Goal: Task Accomplishment & Management: Complete application form

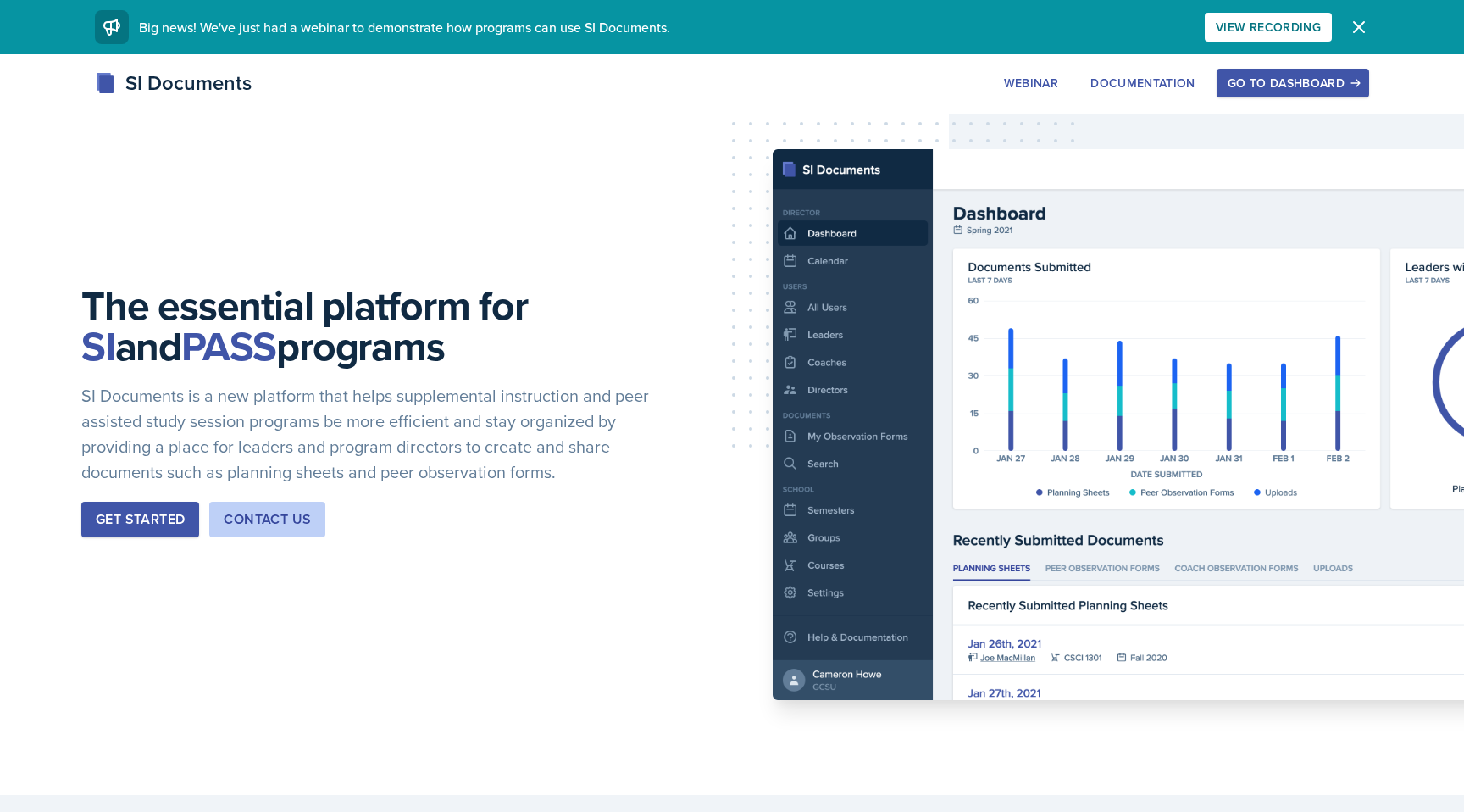
click at [1298, 77] on div "Go to Dashboard" at bounding box center [1293, 83] width 131 height 14
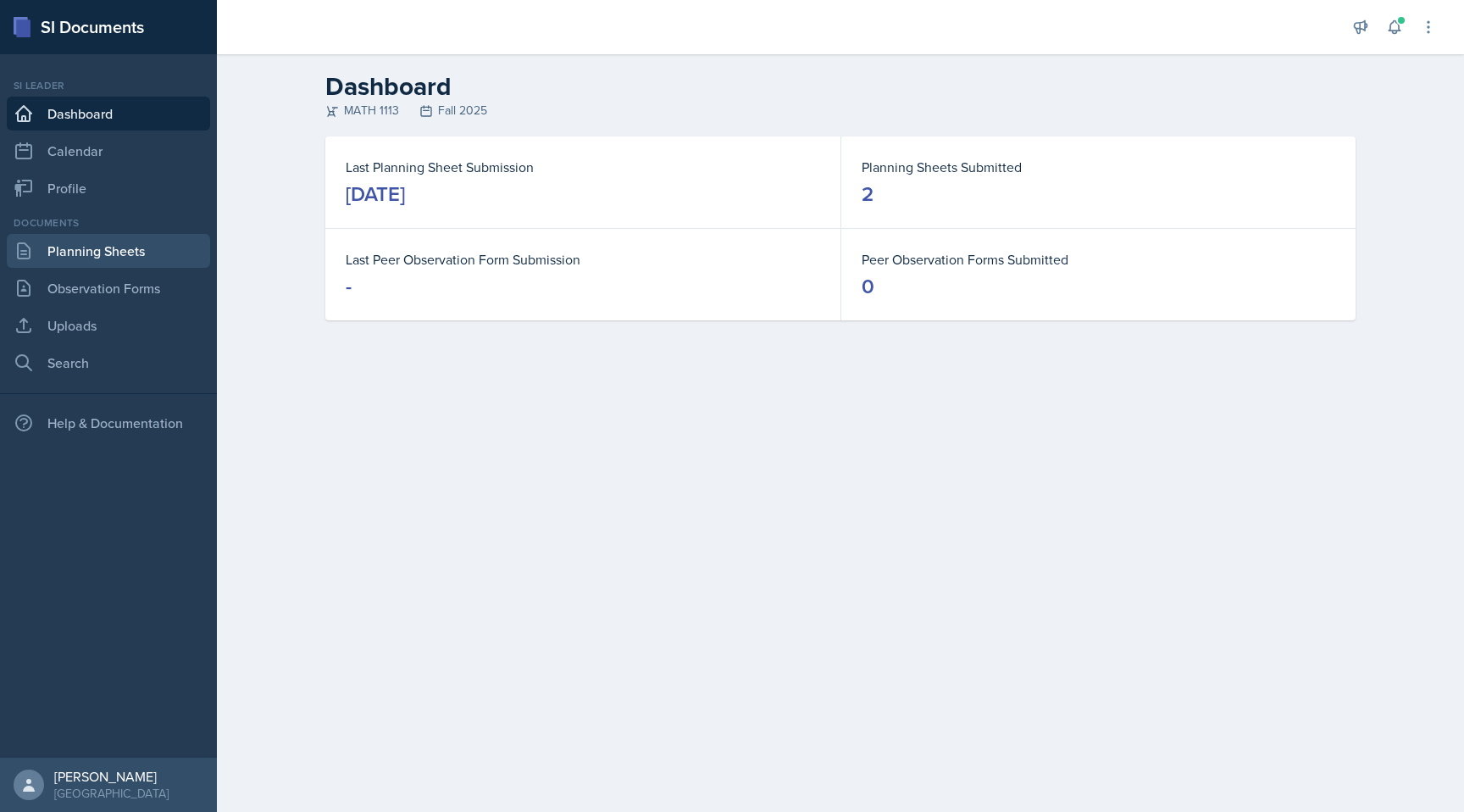
click at [112, 243] on link "Planning Sheets" at bounding box center [109, 251] width 203 height 34
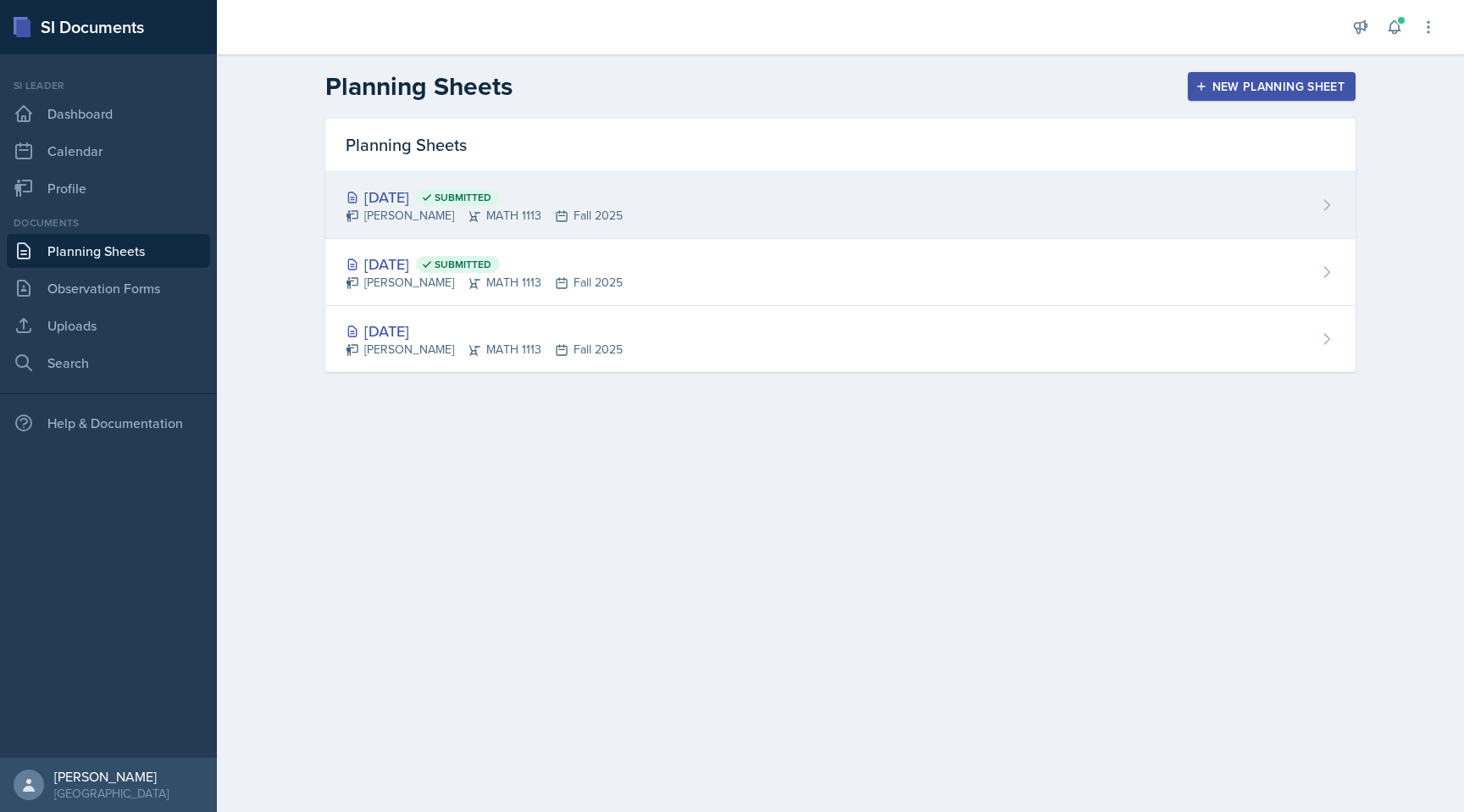
click at [725, 208] on div "[DATE] Submitted [PERSON_NAME] MATH 1113 Fall 2025" at bounding box center [840, 205] width 1030 height 67
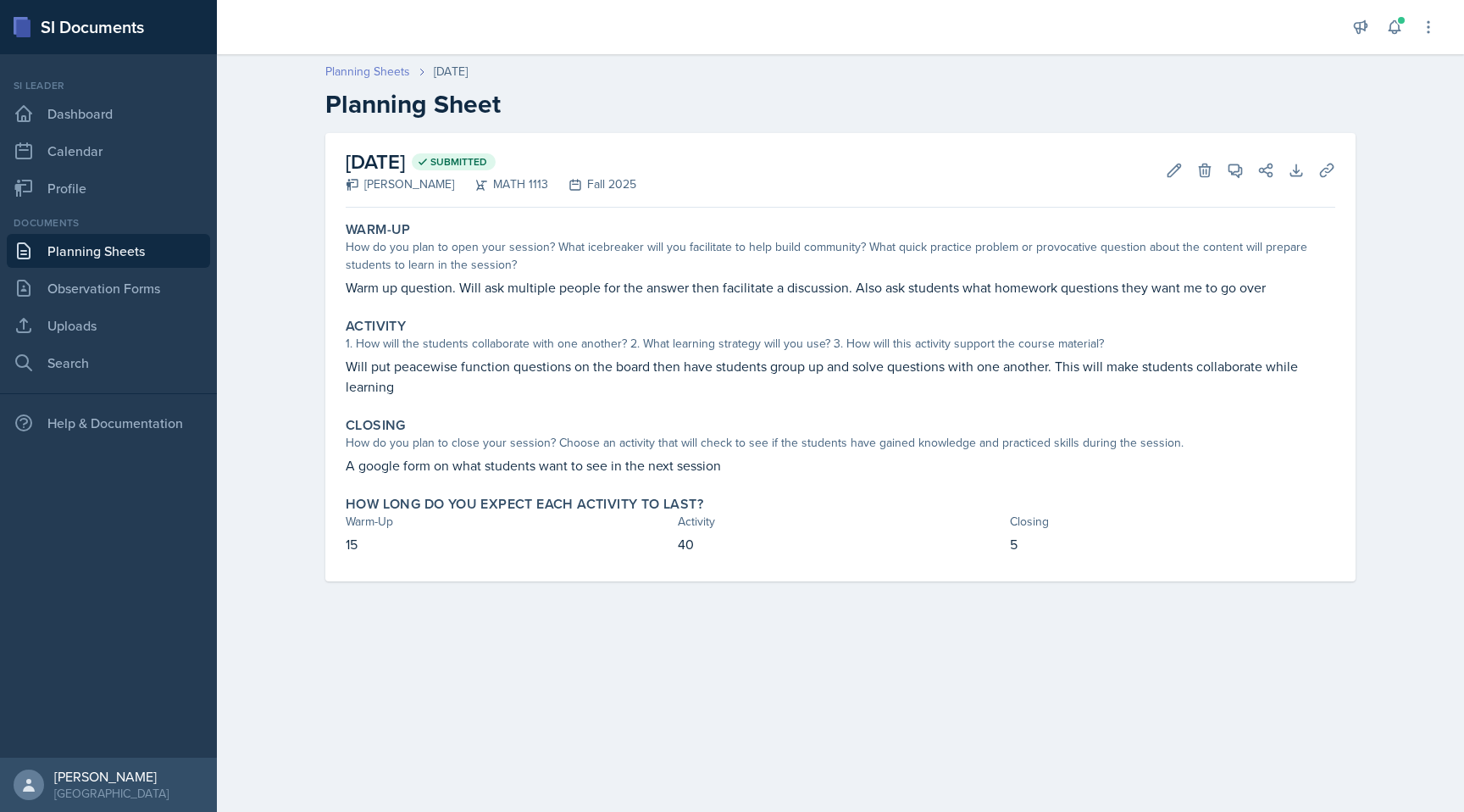
click at [395, 65] on link "Planning Sheets" at bounding box center [367, 72] width 85 height 18
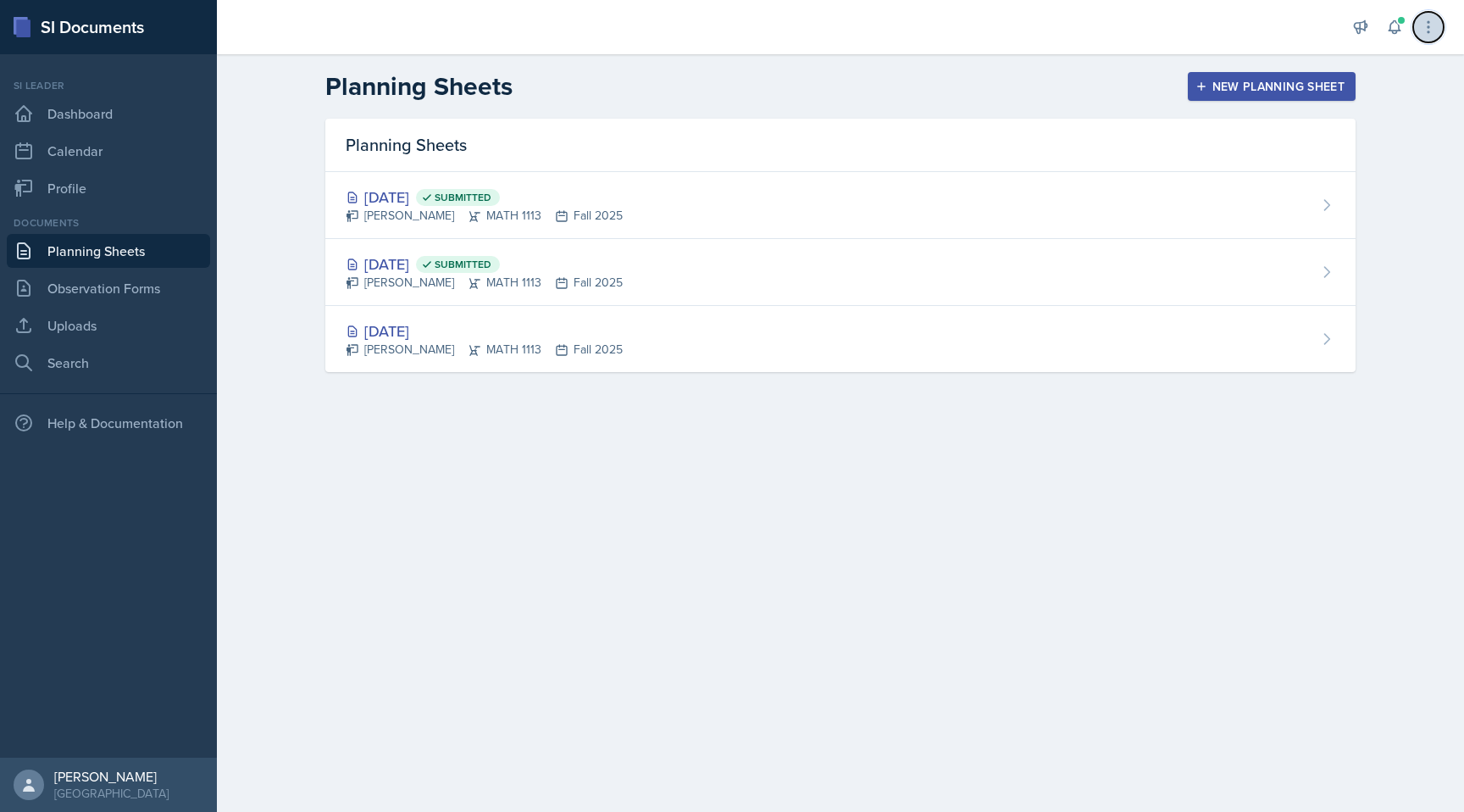
click at [1432, 23] on icon at bounding box center [1428, 27] width 17 height 17
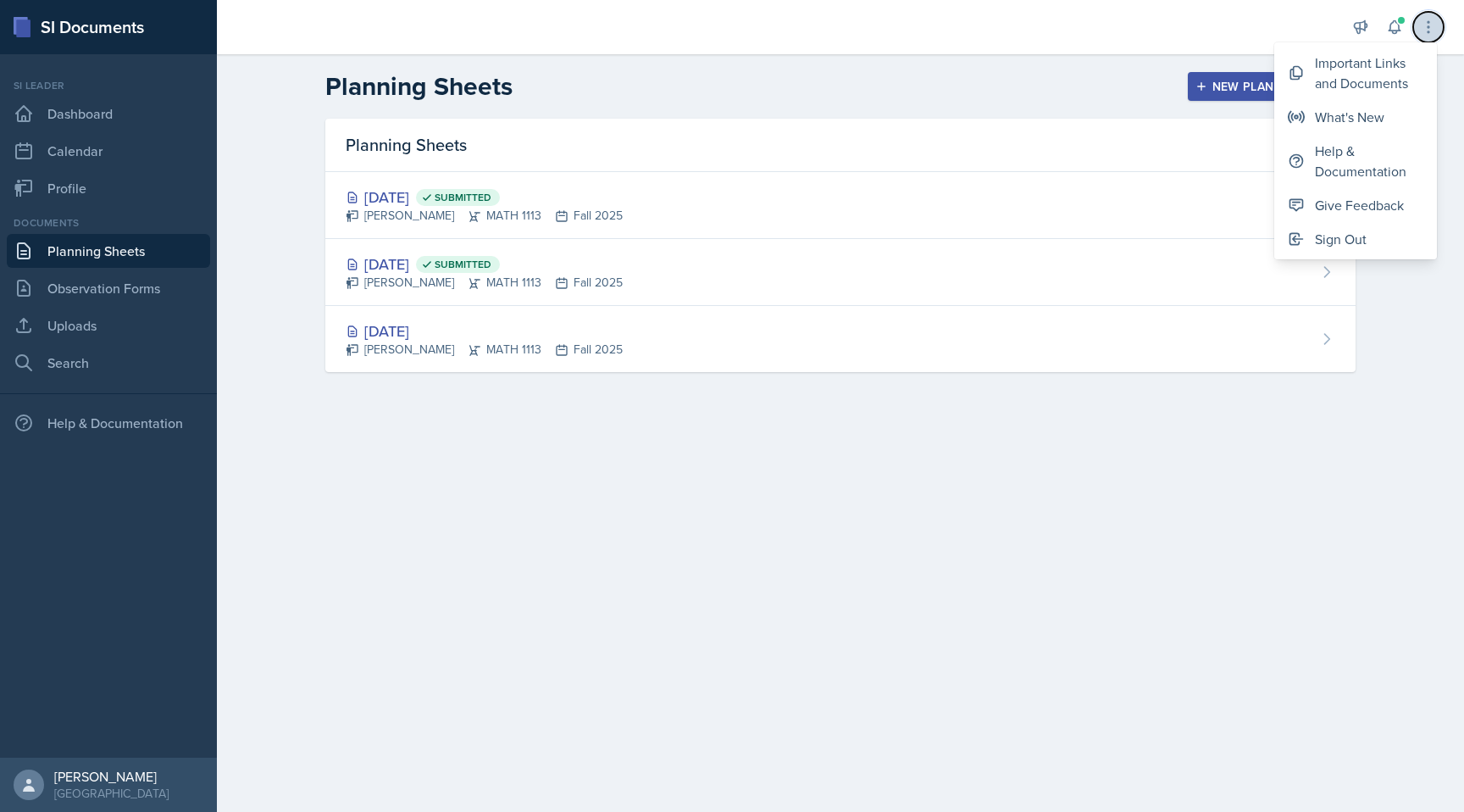
click at [1430, 23] on icon at bounding box center [1428, 27] width 17 height 17
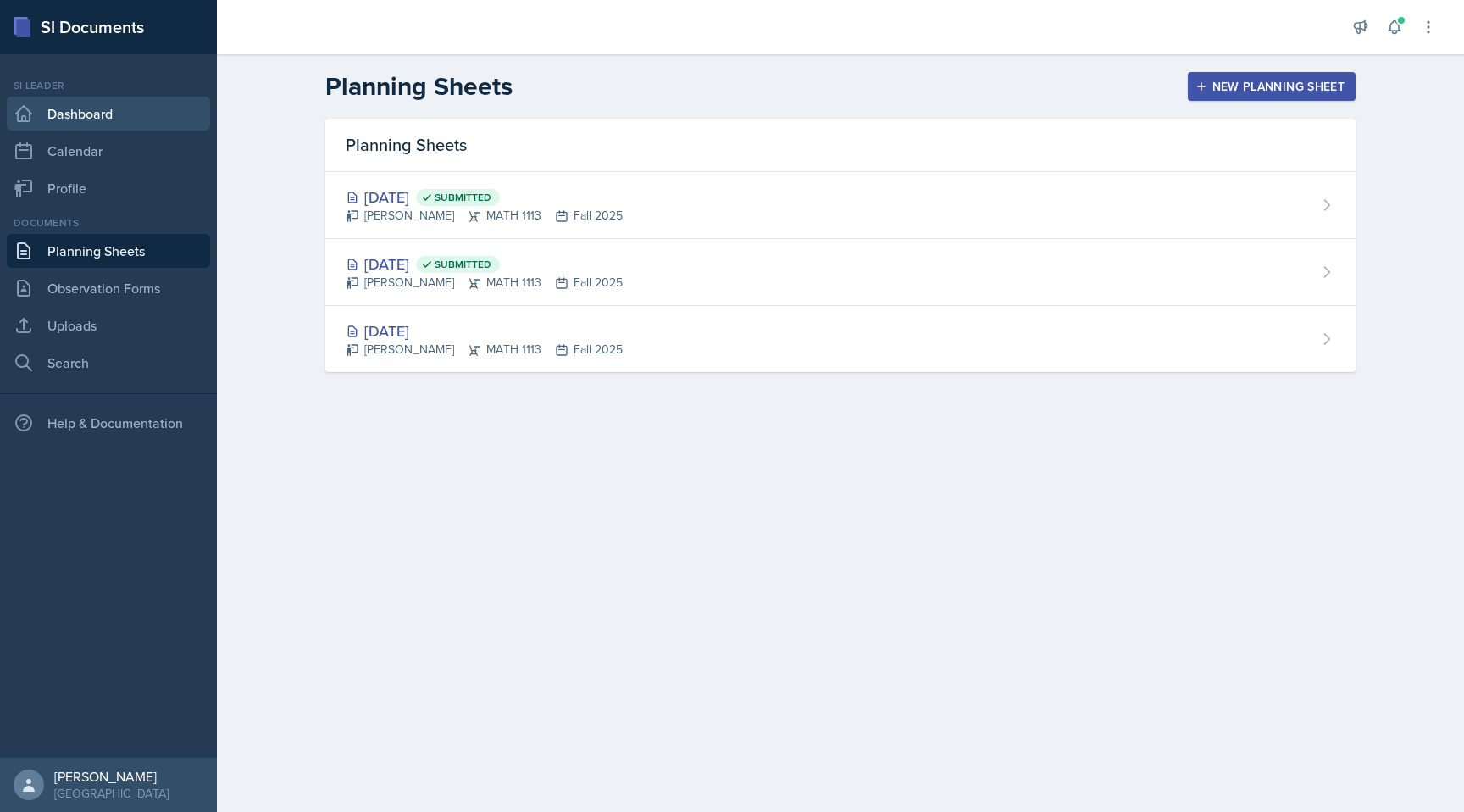
click at [111, 111] on link "Dashboard" at bounding box center [109, 113] width 203 height 34
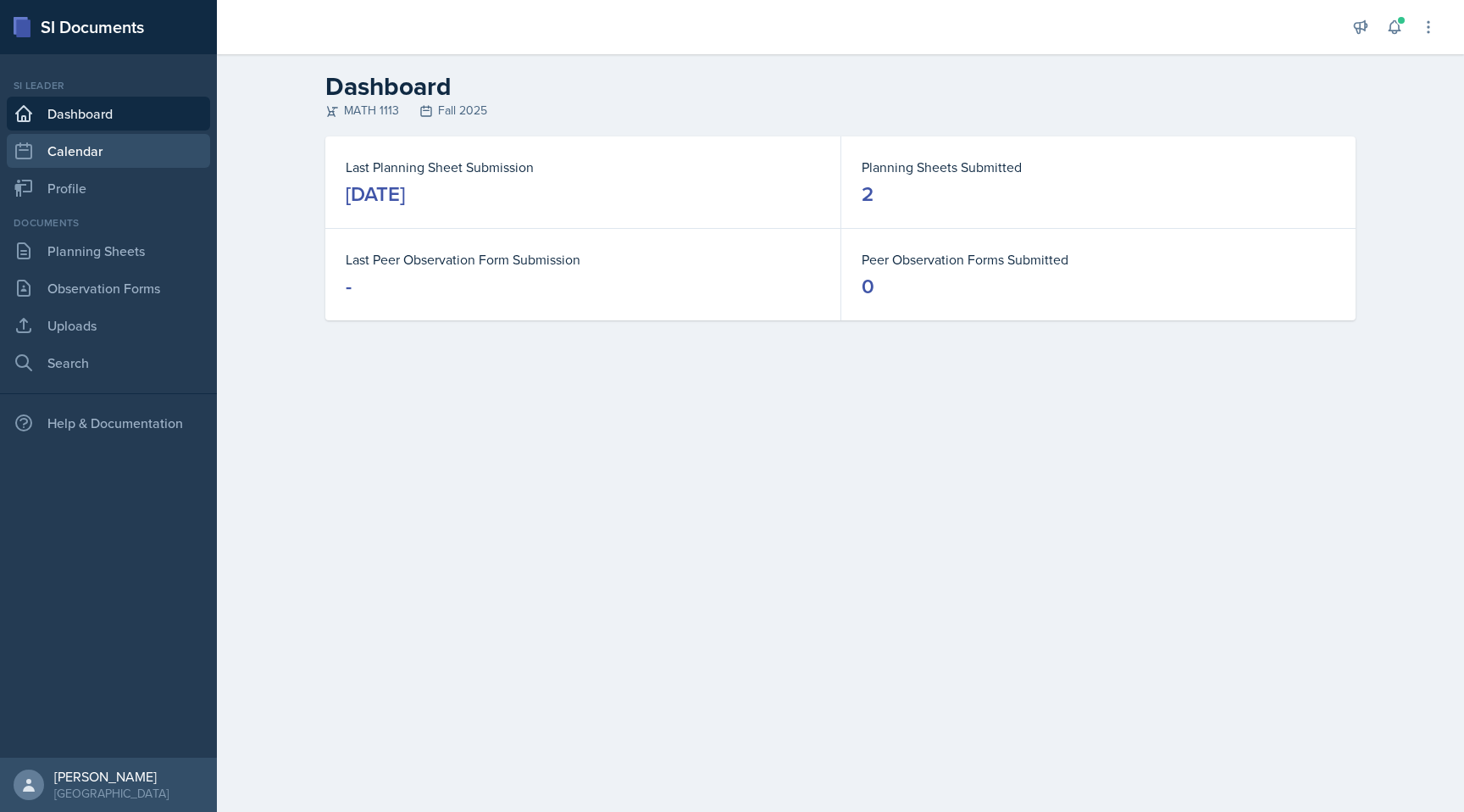
click at [124, 149] on link "Calendar" at bounding box center [109, 151] width 203 height 34
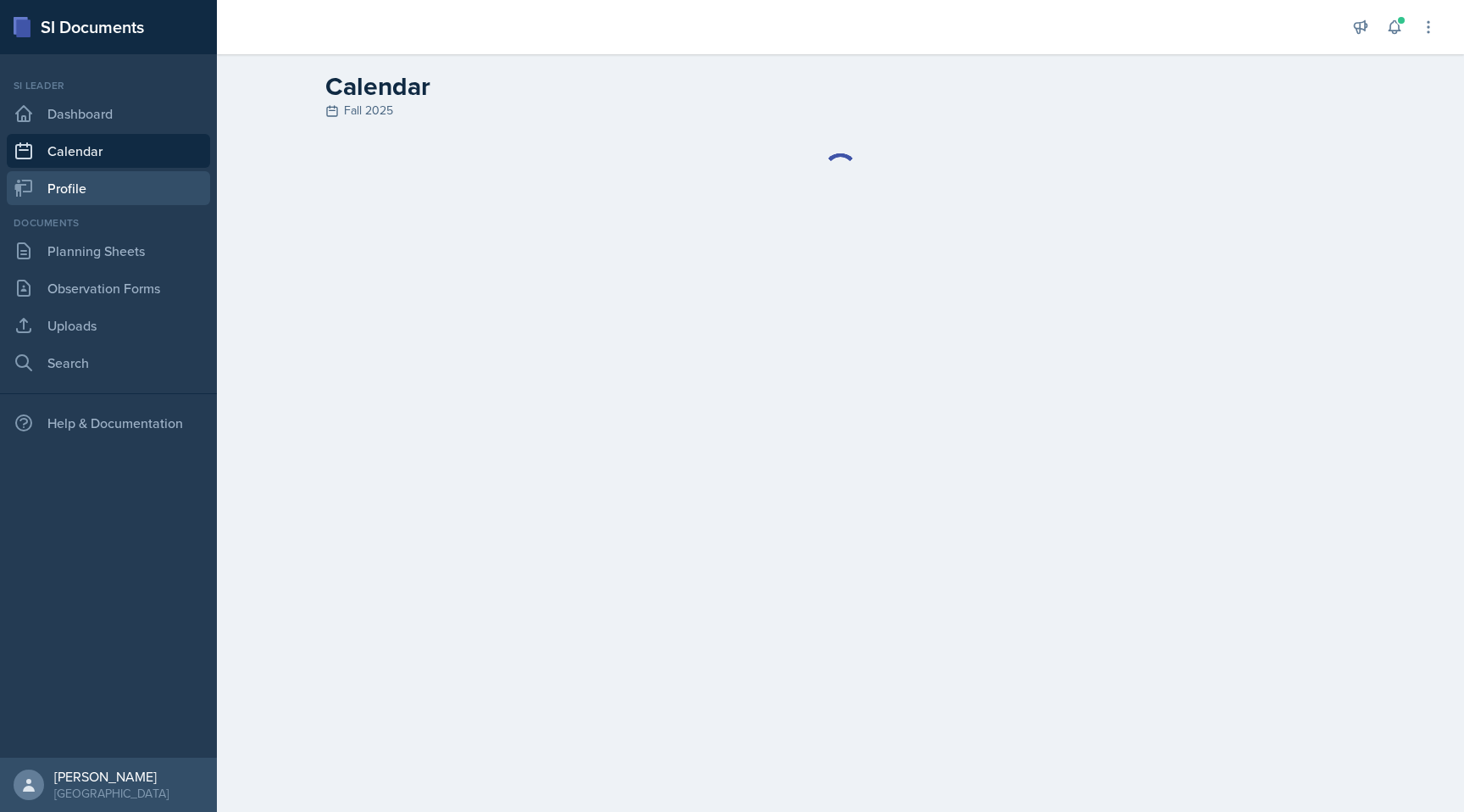
click at [132, 182] on link "Profile" at bounding box center [109, 188] width 203 height 34
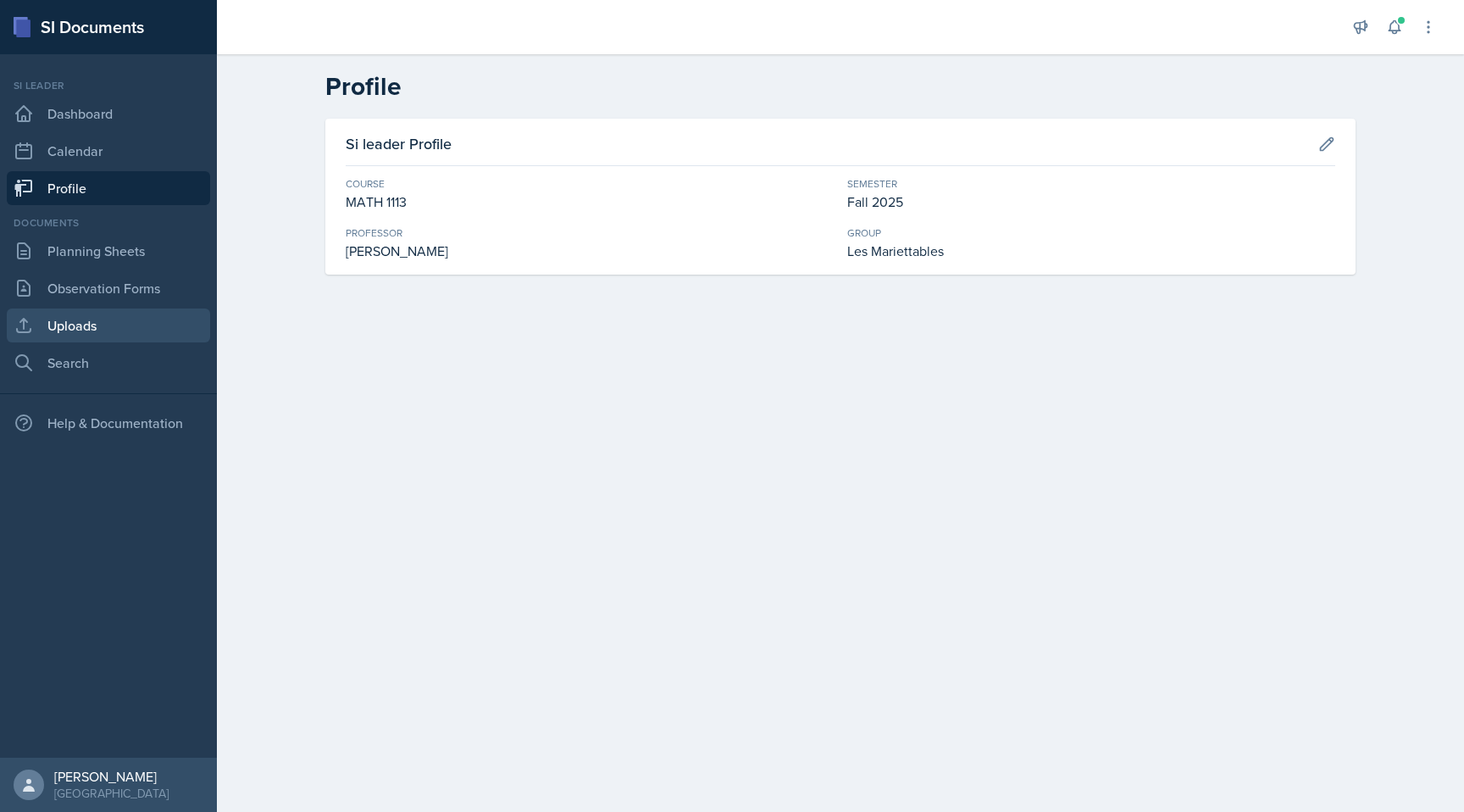
click at [129, 340] on link "Uploads" at bounding box center [109, 326] width 203 height 34
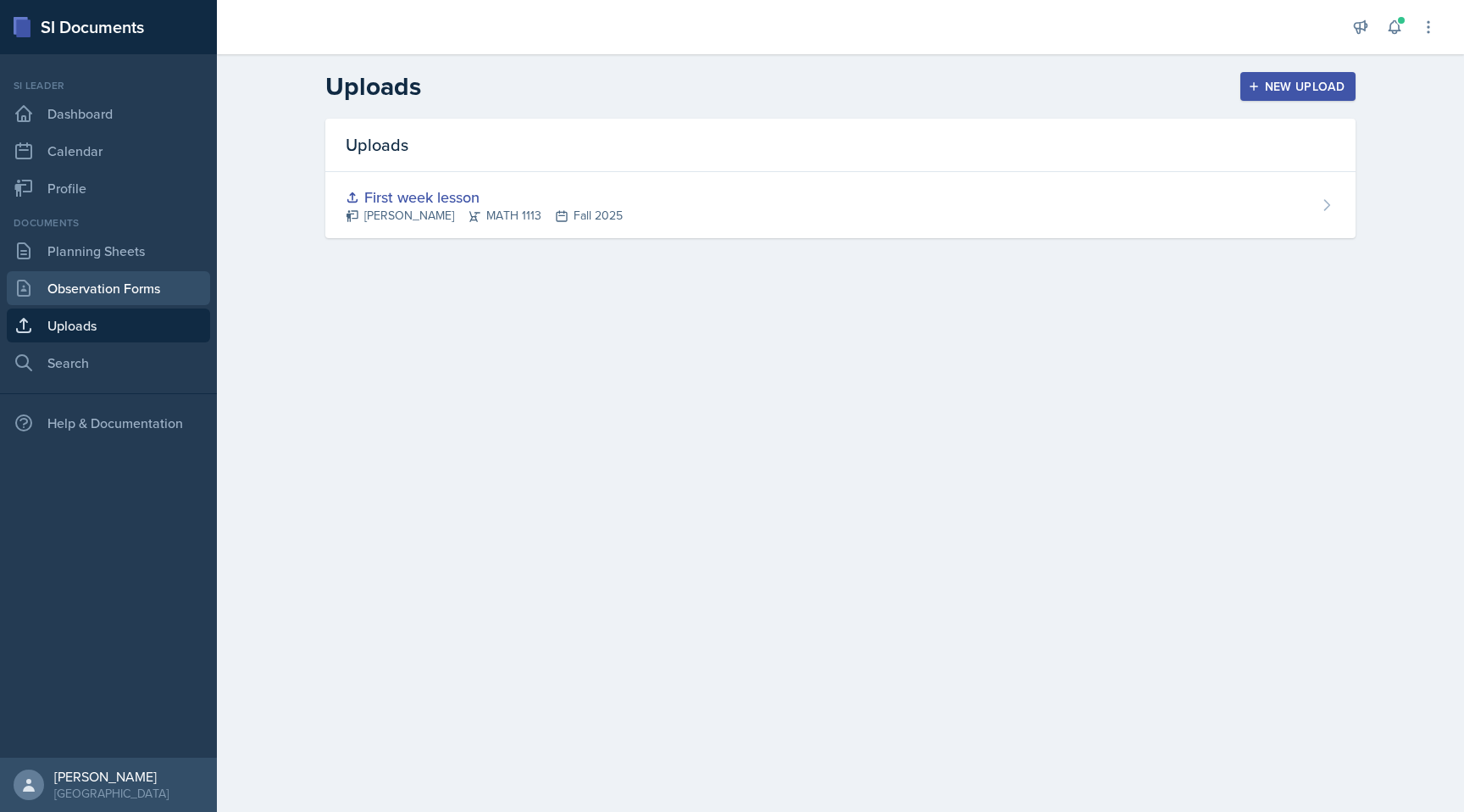
click at [167, 275] on link "Observation Forms" at bounding box center [109, 288] width 203 height 34
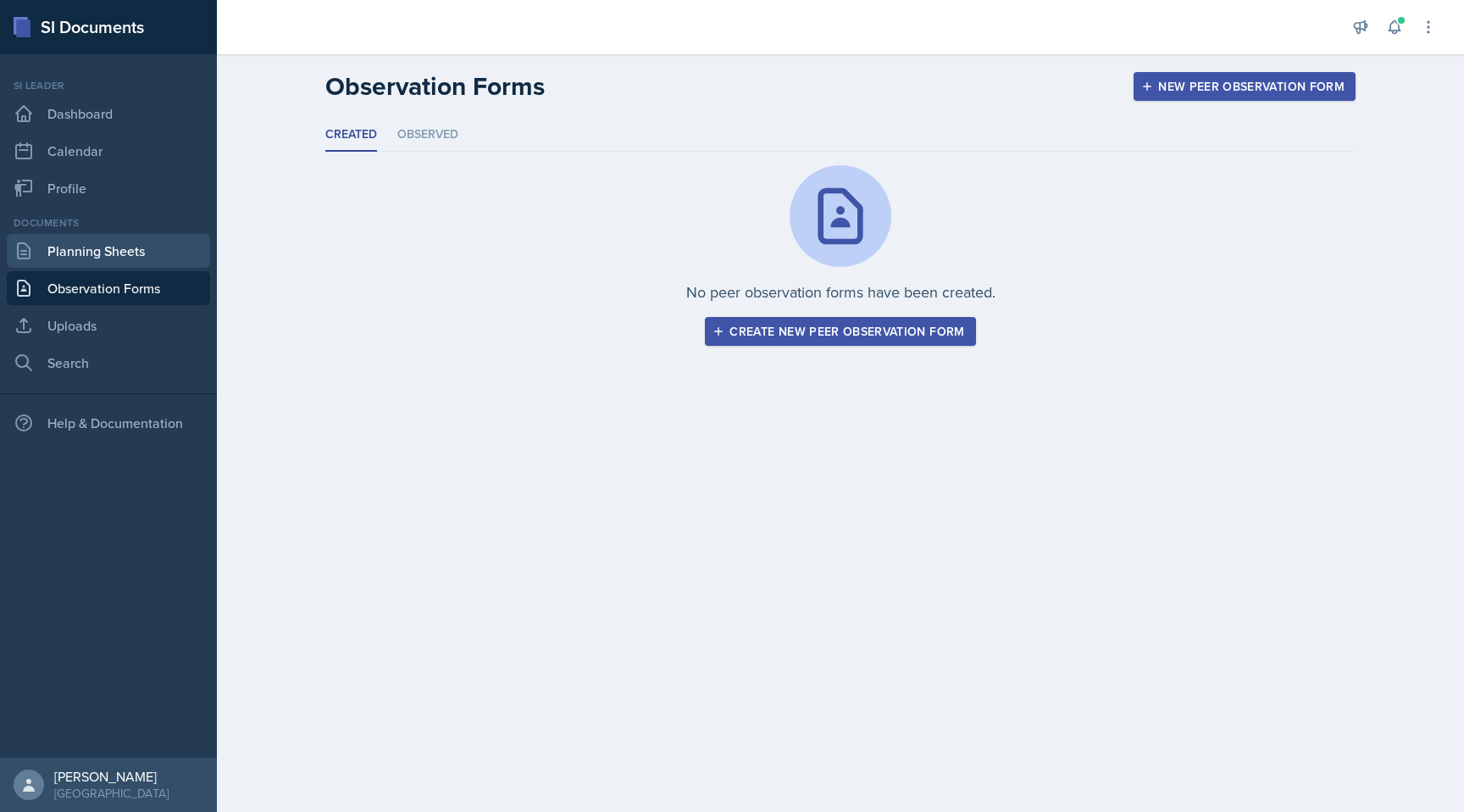
click at [143, 251] on link "Planning Sheets" at bounding box center [109, 251] width 203 height 34
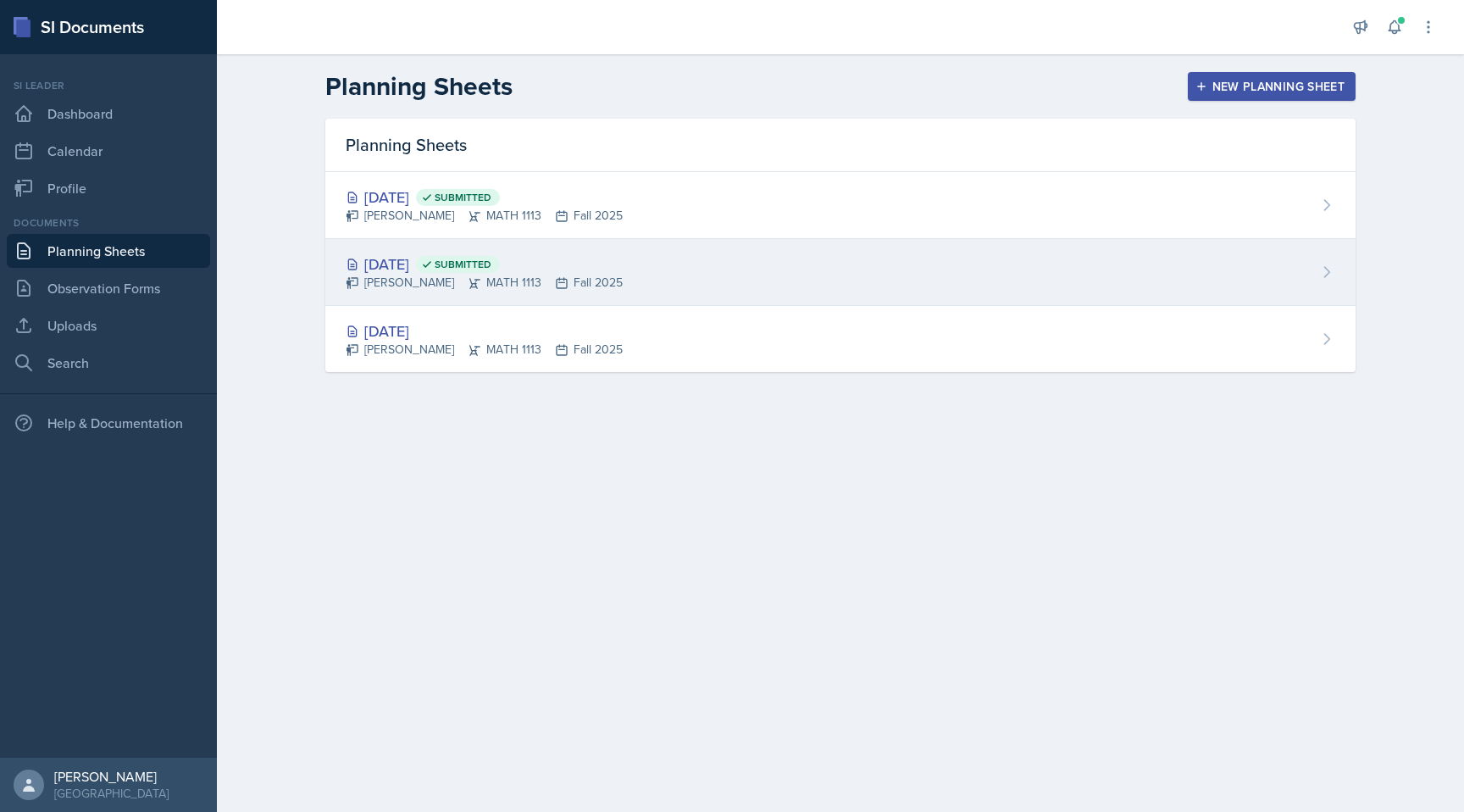
click at [643, 269] on div "[DATE] Submitted [PERSON_NAME] MATH 1113 Fall 2025" at bounding box center [840, 272] width 1030 height 67
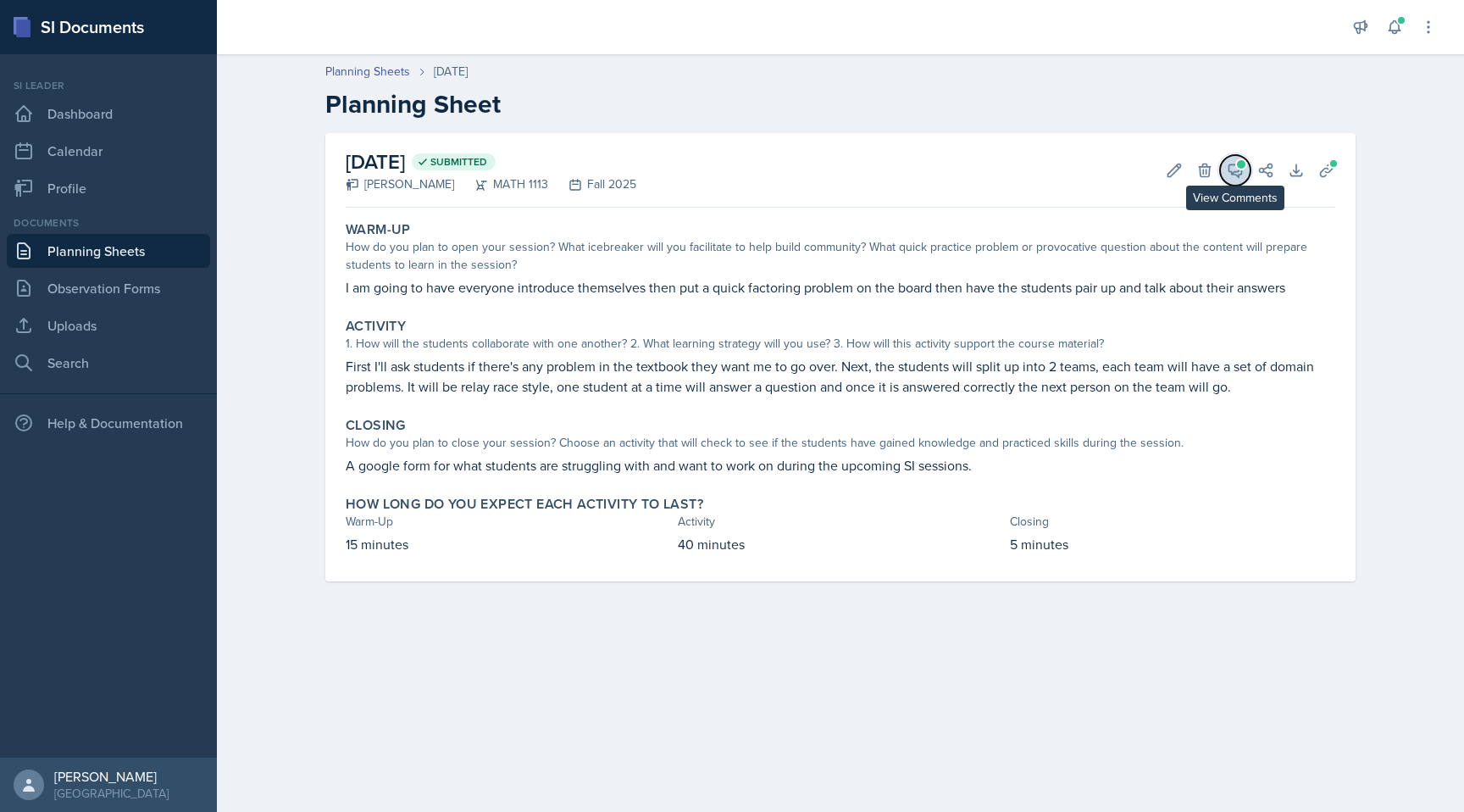
click at [1234, 155] on button "View Comments" at bounding box center [1235, 170] width 31 height 31
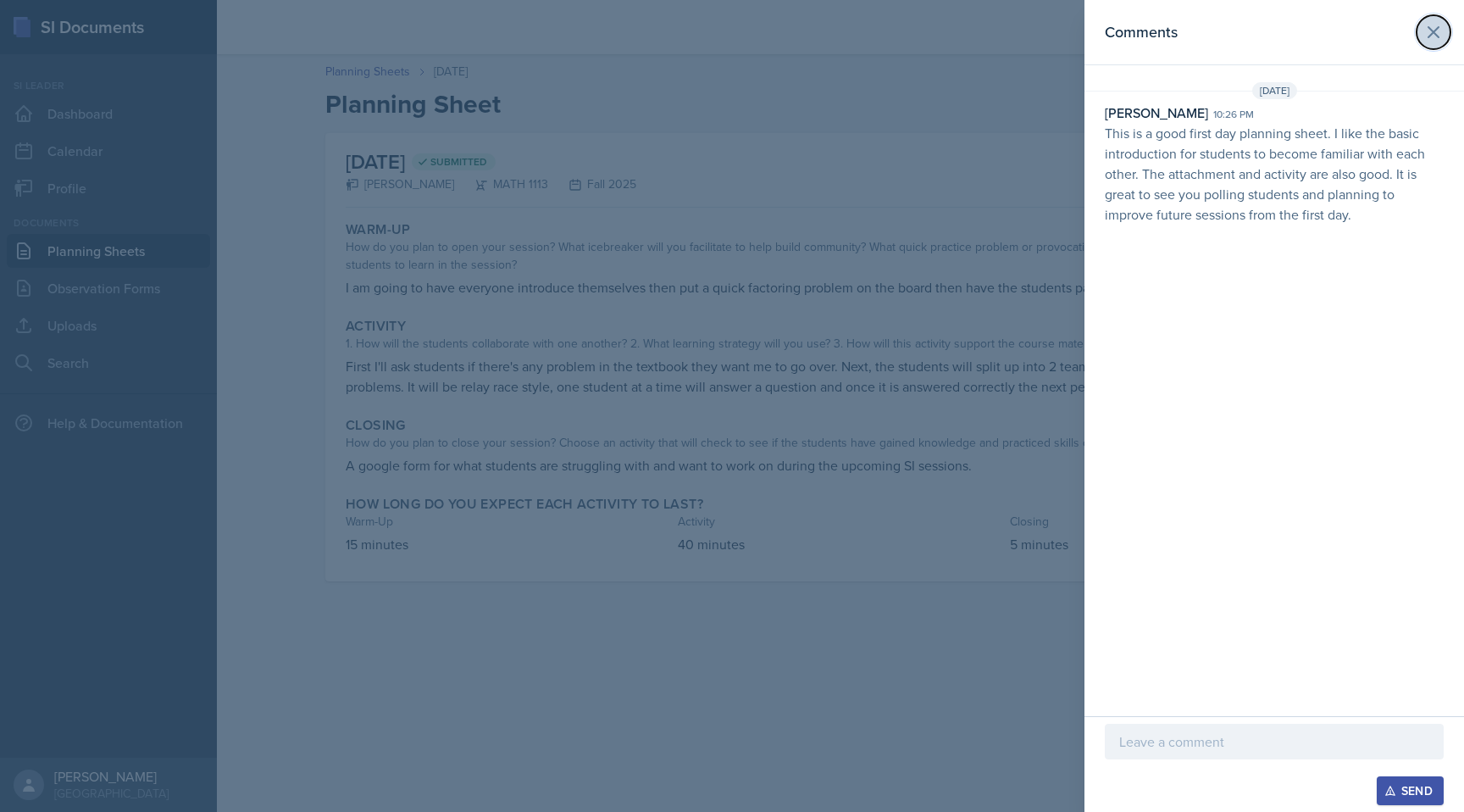
click at [1436, 33] on icon at bounding box center [1433, 32] width 21 height 21
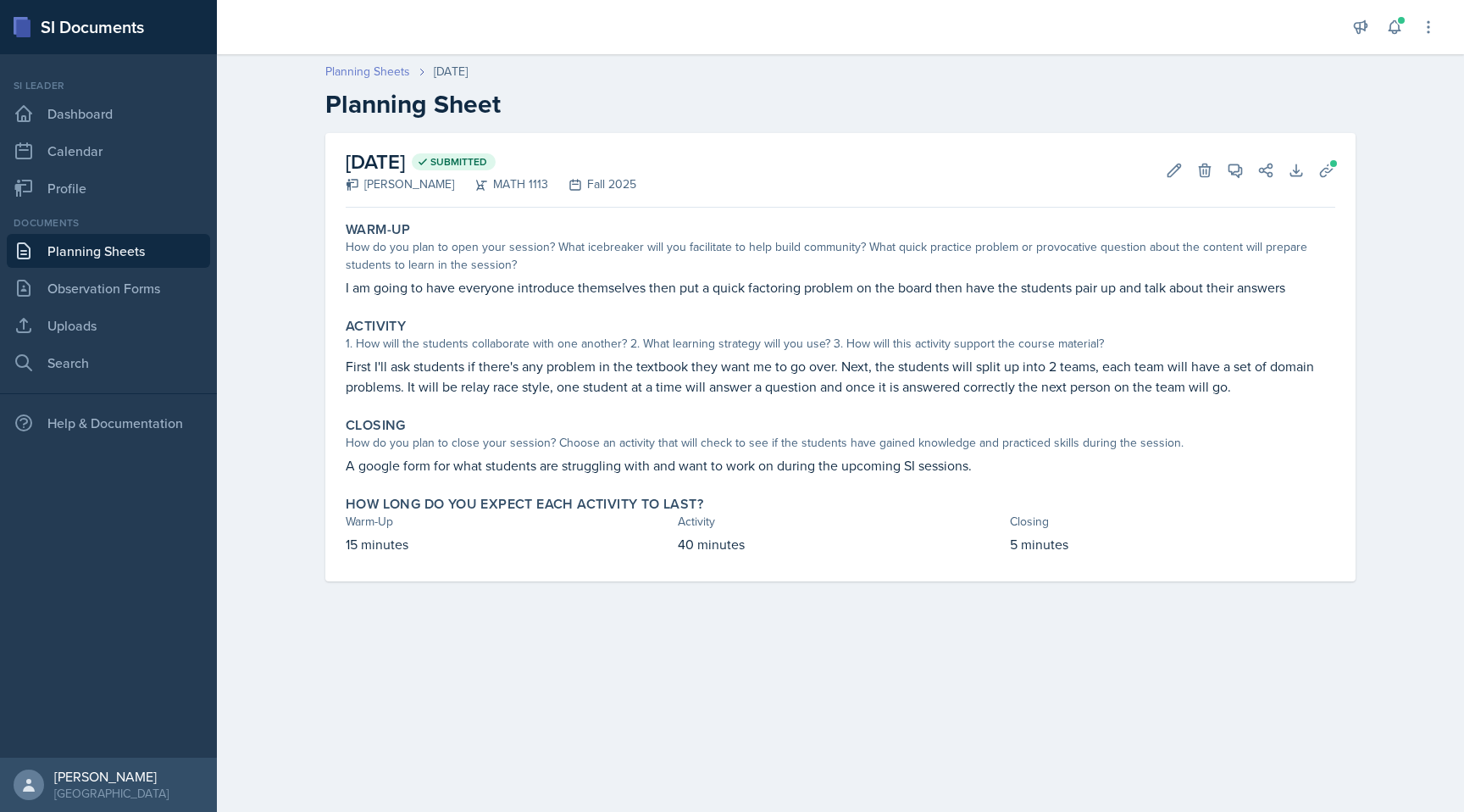
click at [384, 74] on link "Planning Sheets" at bounding box center [367, 72] width 85 height 18
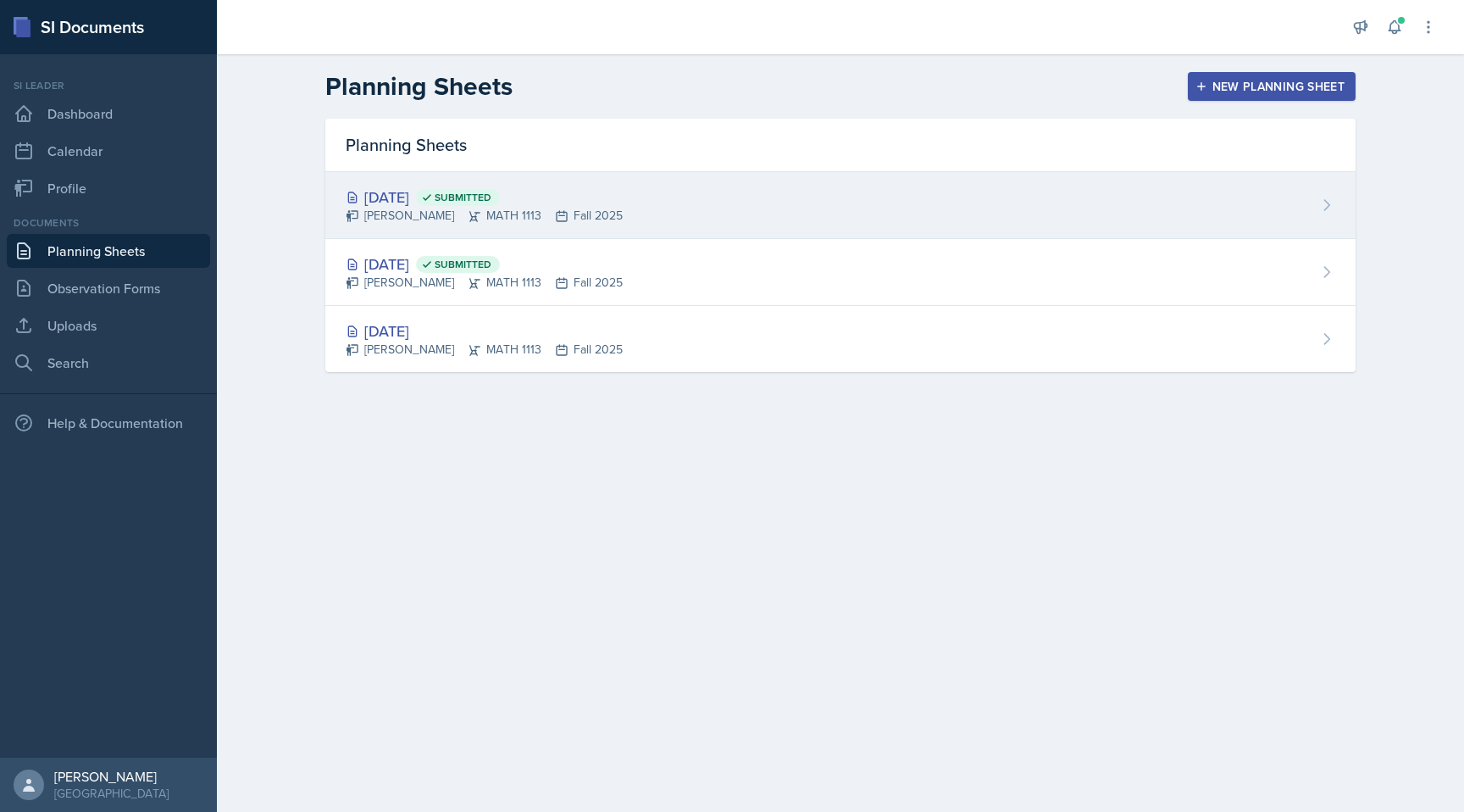
click at [556, 211] on icon at bounding box center [561, 215] width 10 height 10
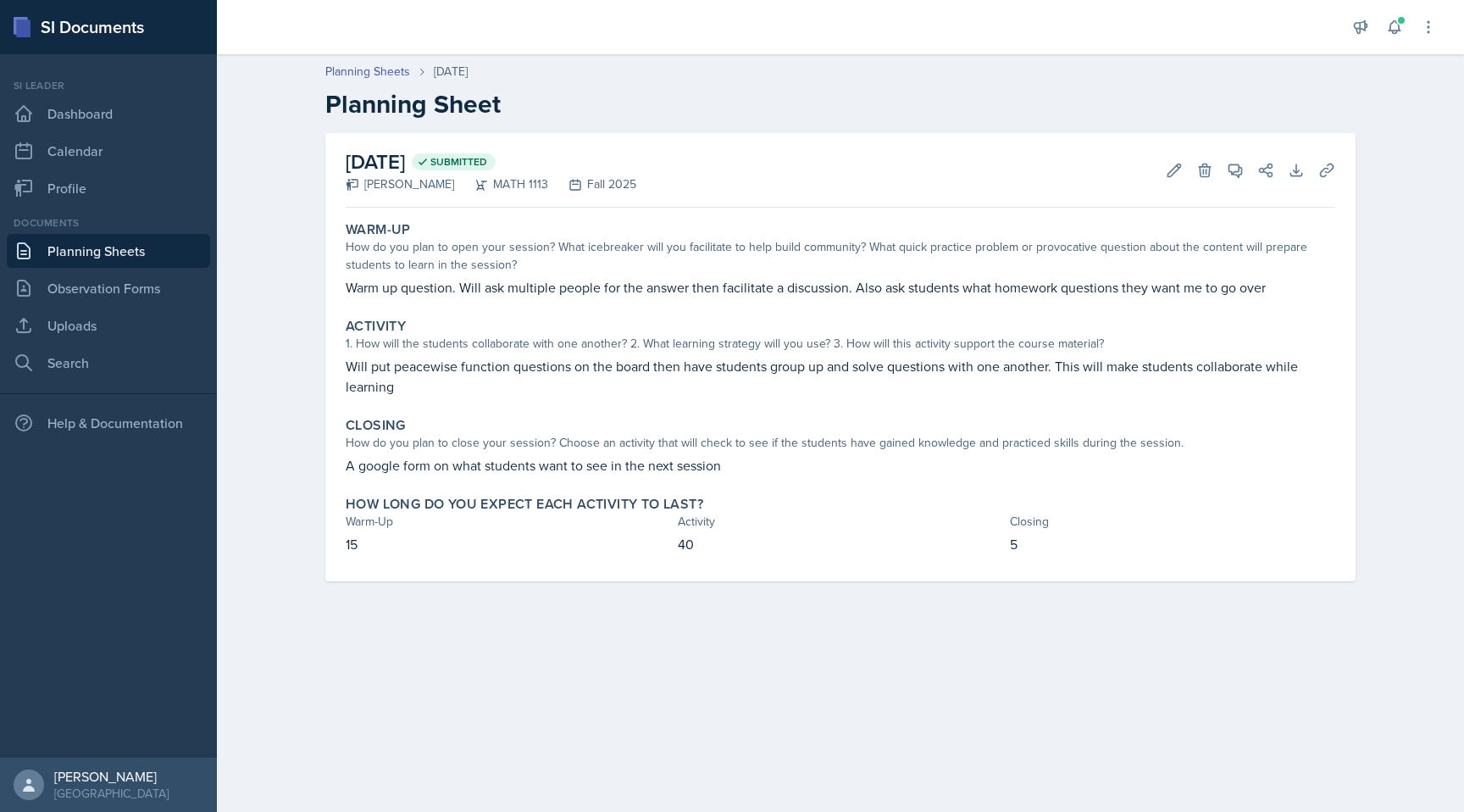
click at [1247, 158] on div "[DATE] Submitted [PERSON_NAME] MATH 1113 Fall 2025 Edit Delete View Comments Co…" at bounding box center [840, 170] width 990 height 75
click at [1243, 161] on span at bounding box center [1241, 164] width 8 height 8
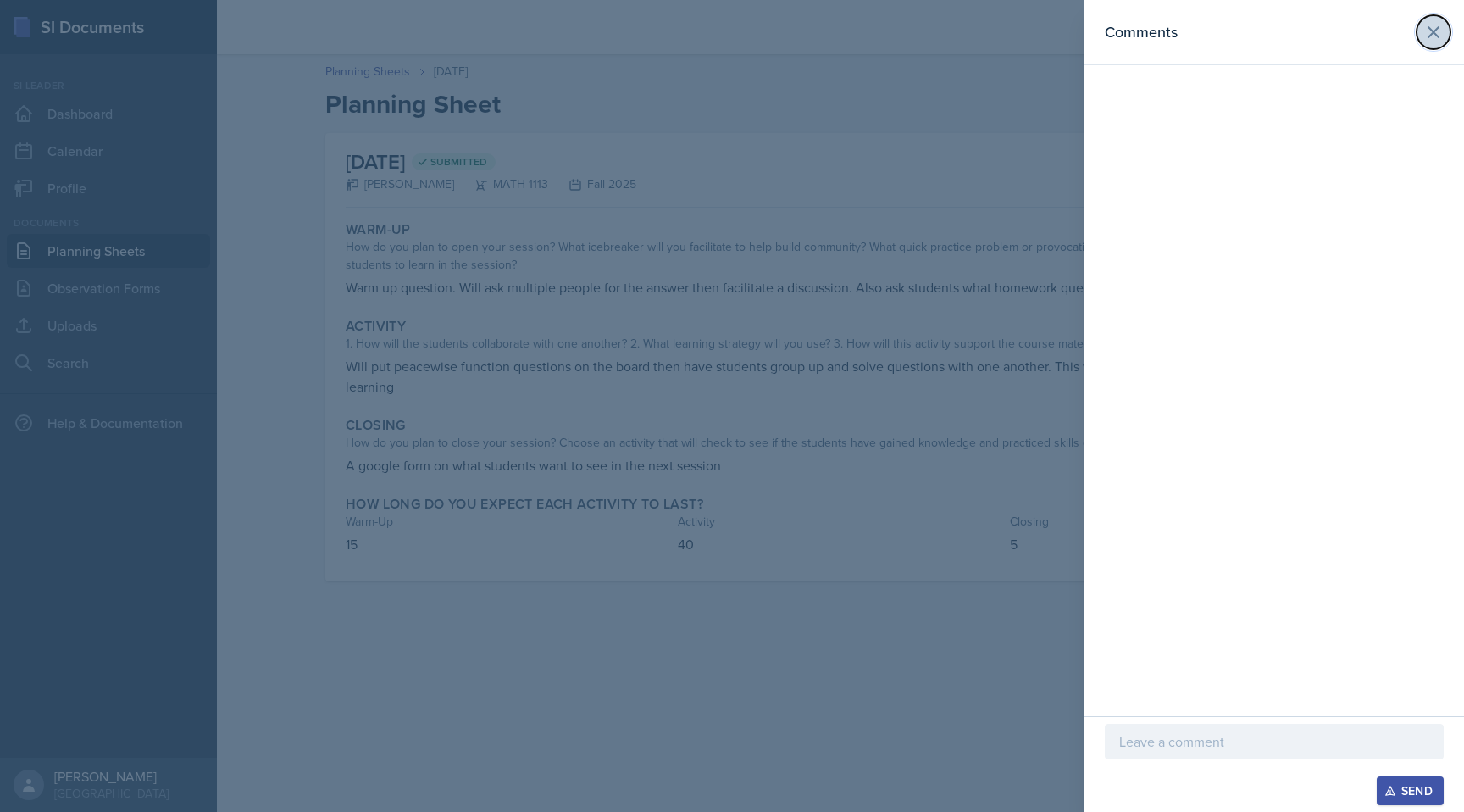
click at [1426, 32] on icon at bounding box center [1433, 32] width 21 height 21
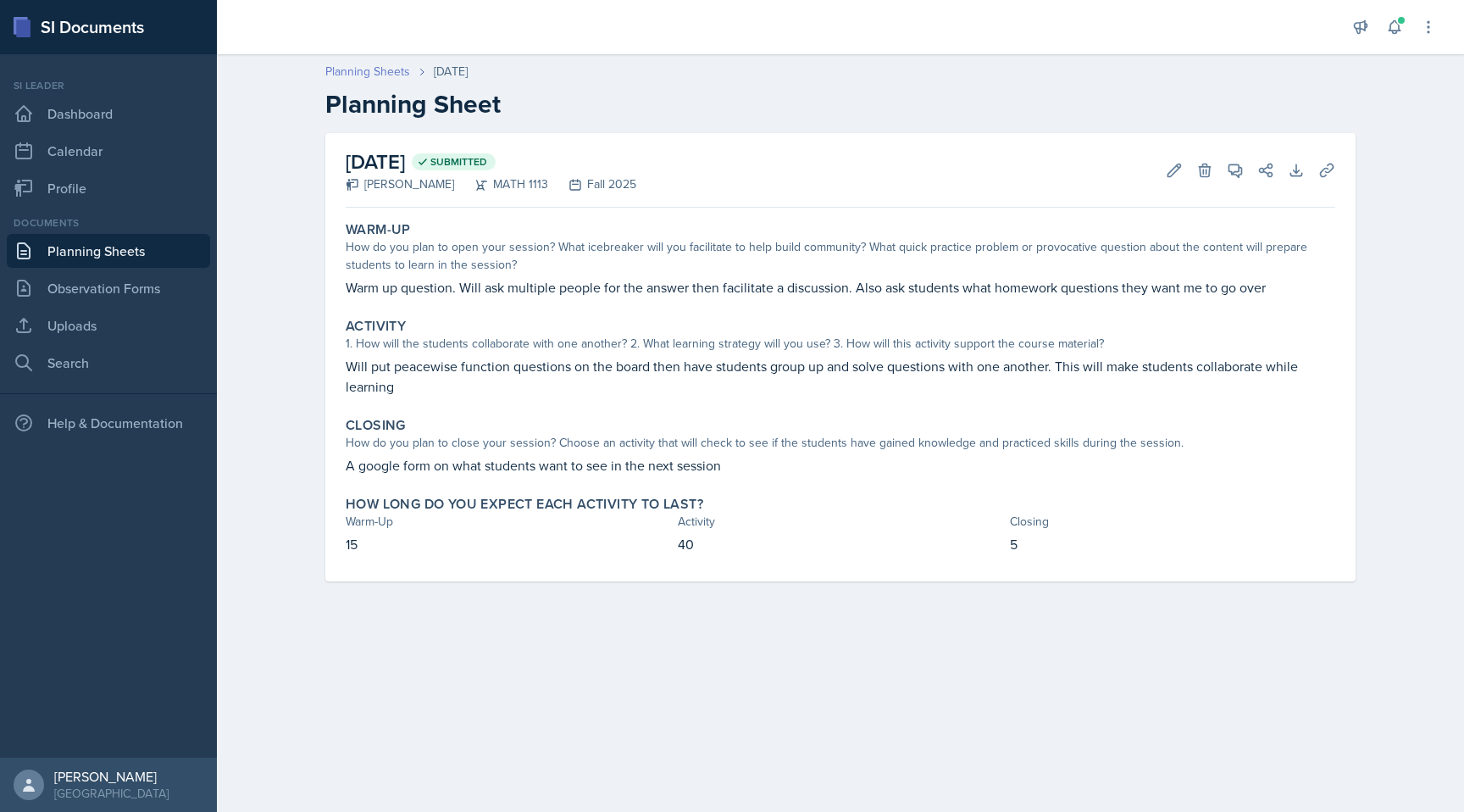
click at [367, 78] on link "Planning Sheets" at bounding box center [367, 72] width 85 height 18
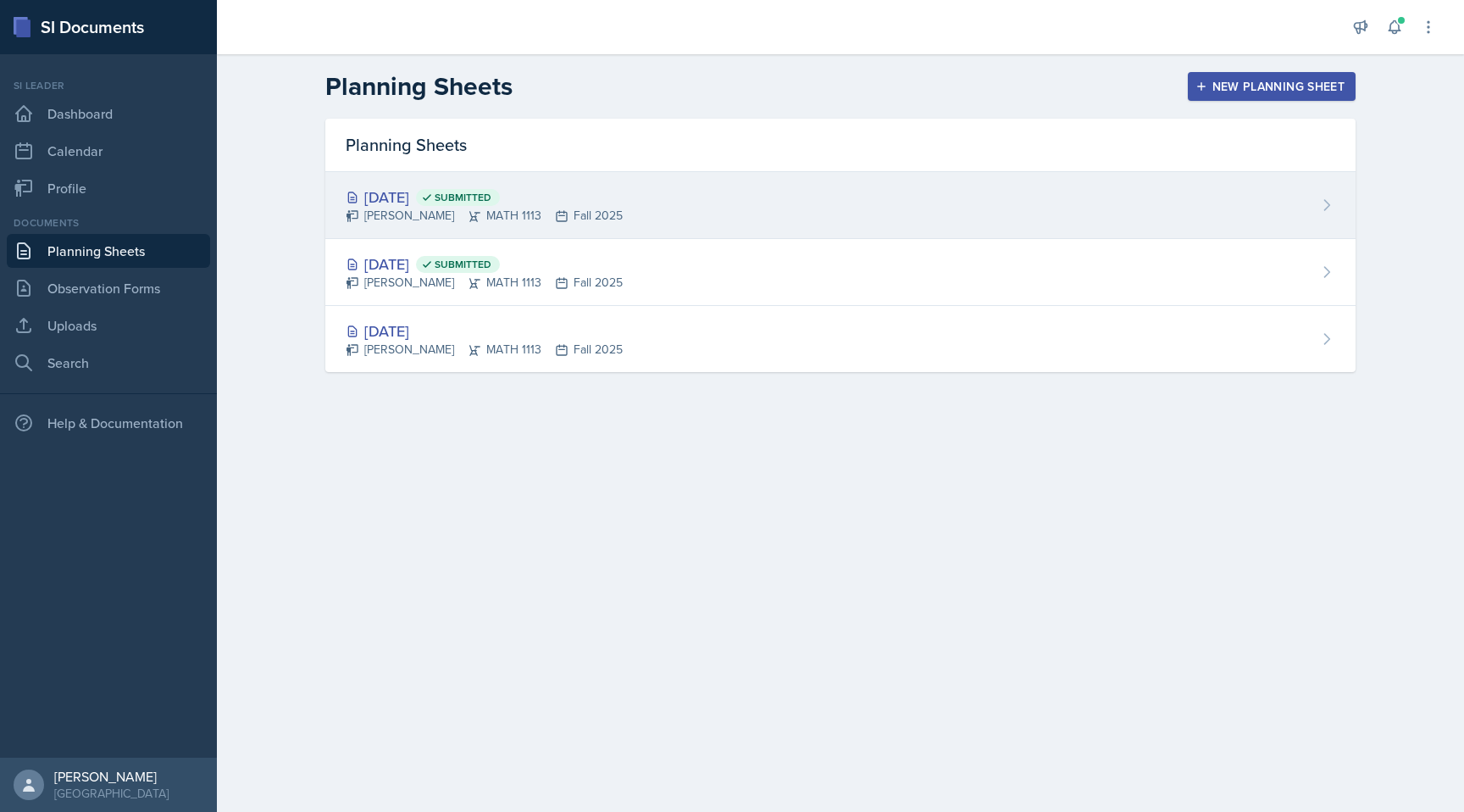
click at [821, 180] on div "[DATE] Submitted [PERSON_NAME] MATH 1113 Fall 2025" at bounding box center [840, 205] width 1030 height 67
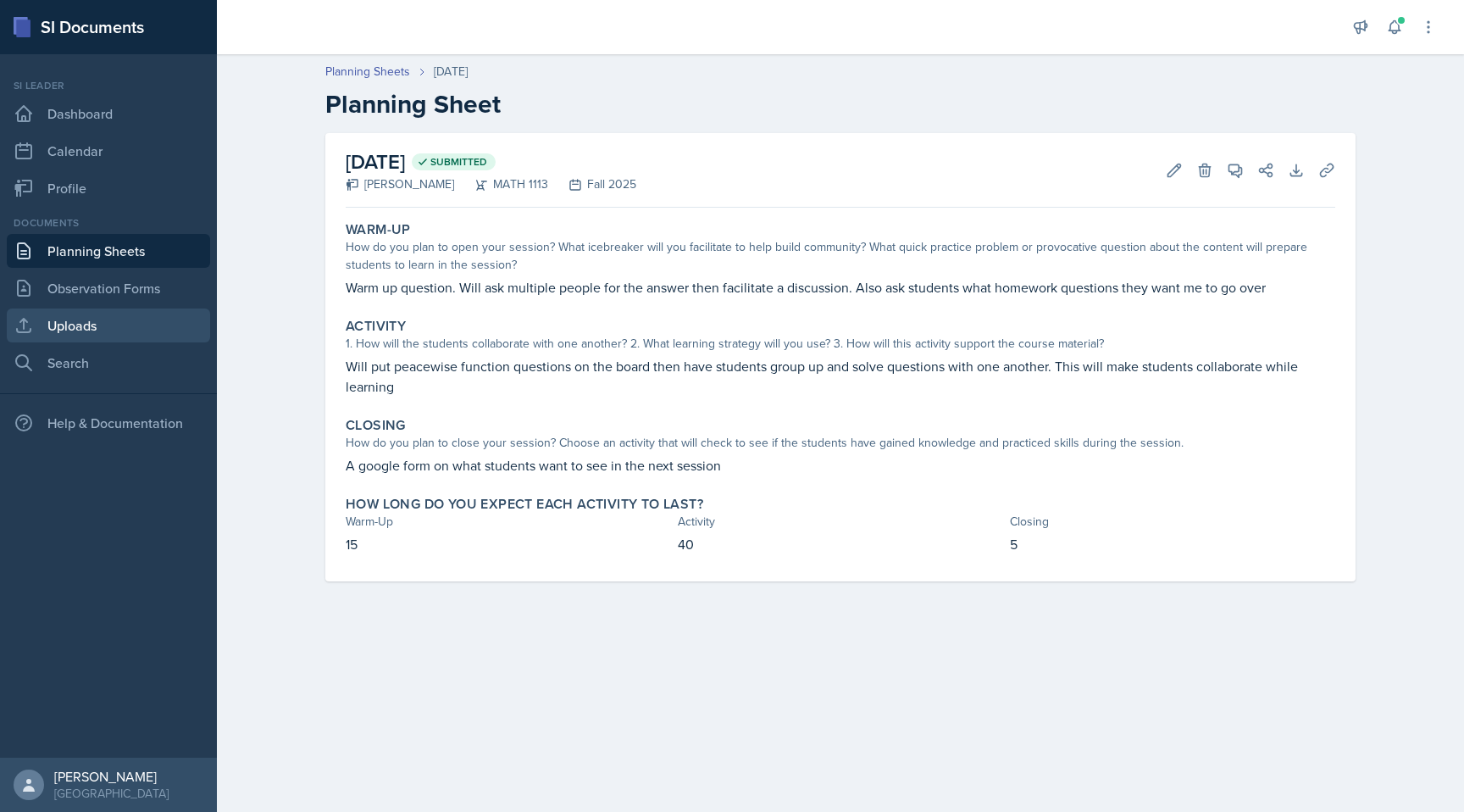
click at [114, 322] on link "Uploads" at bounding box center [109, 326] width 203 height 34
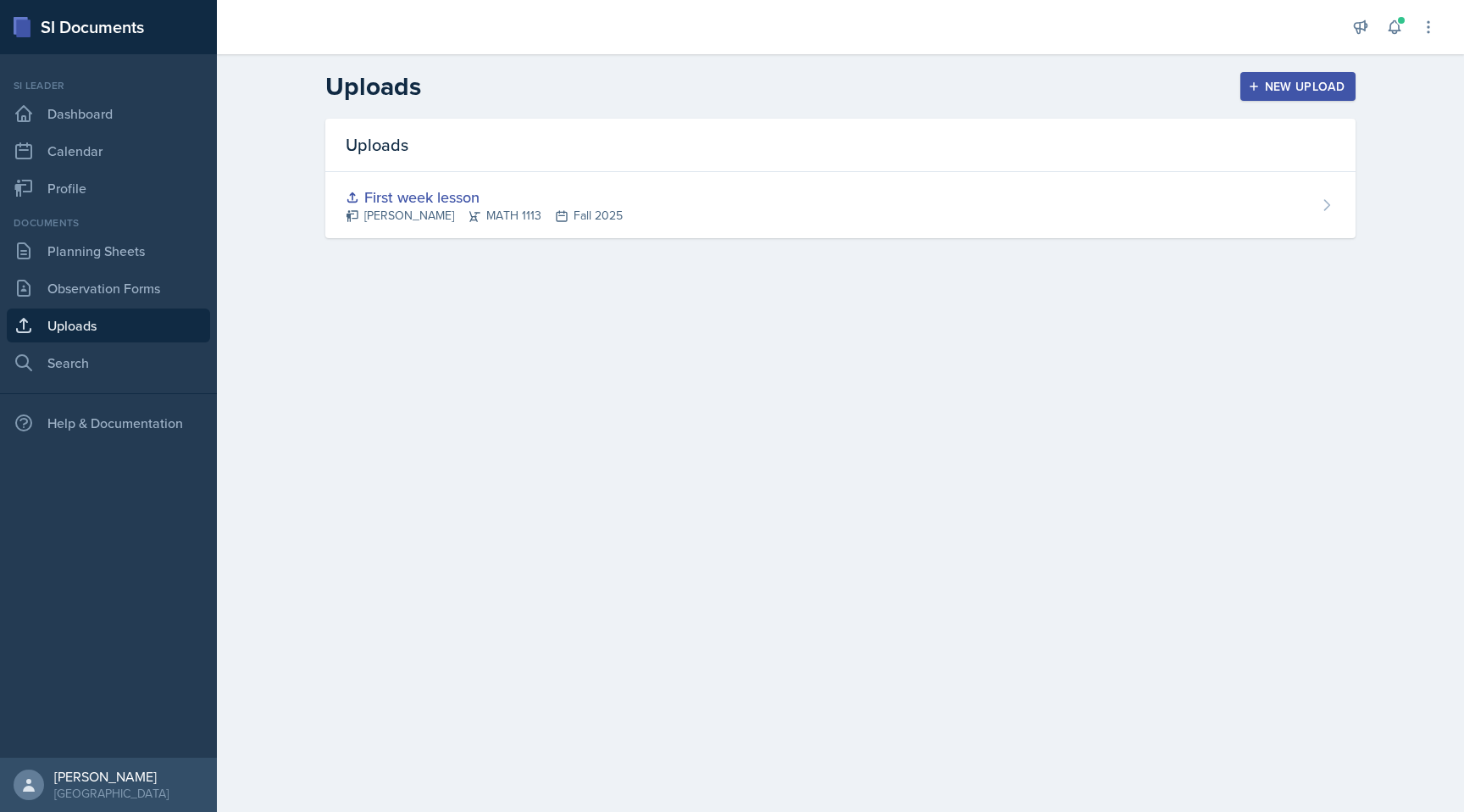
click at [1325, 94] on div "New Upload" at bounding box center [1298, 86] width 94 height 14
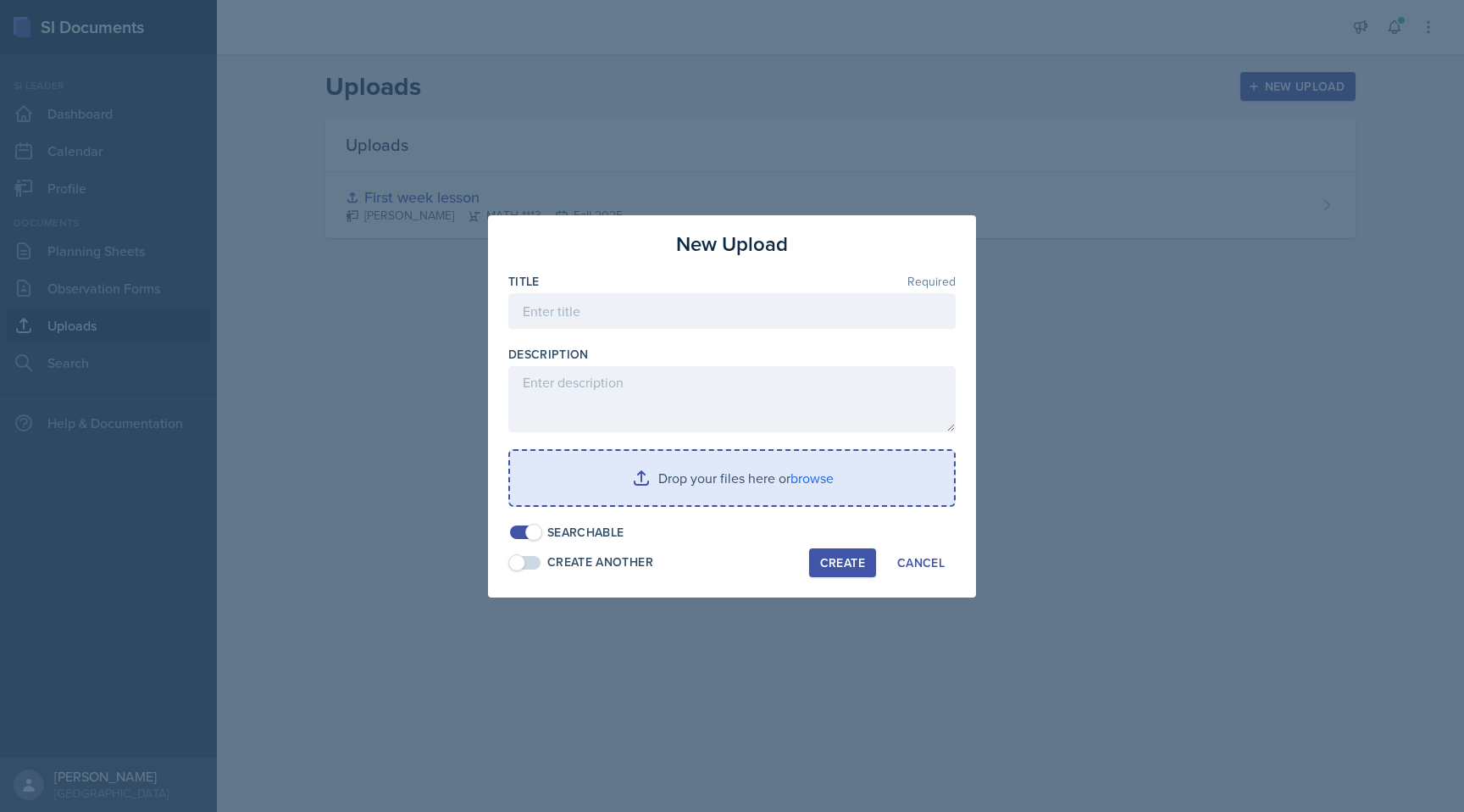
click at [754, 478] on input "file" at bounding box center [732, 478] width 444 height 54
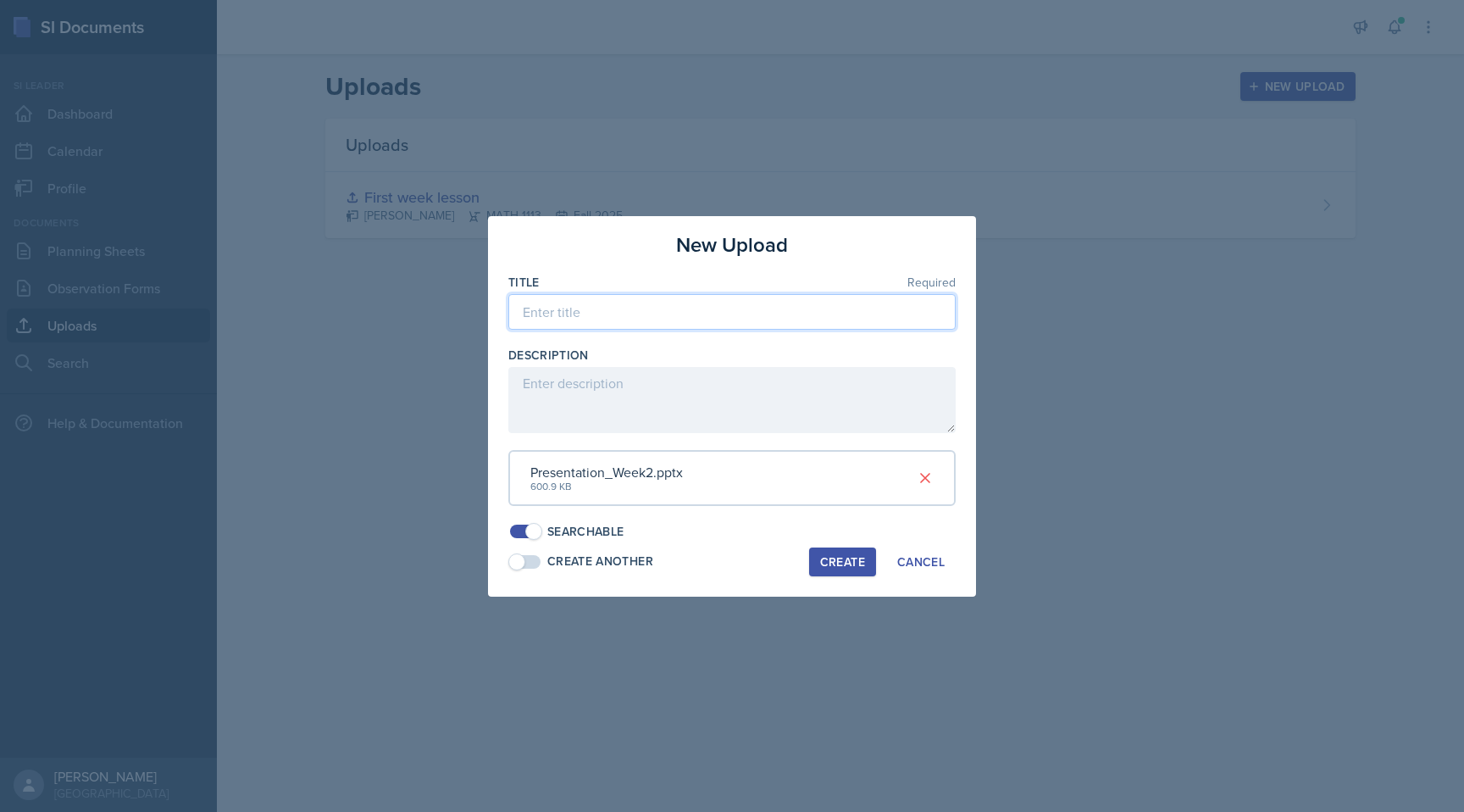
click at [806, 320] on input at bounding box center [732, 312] width 447 height 36
click at [623, 309] on input "Second week session" at bounding box center [732, 312] width 447 height 36
type input "Second week lesson"
click at [836, 564] on div "Create" at bounding box center [843, 561] width 45 height 14
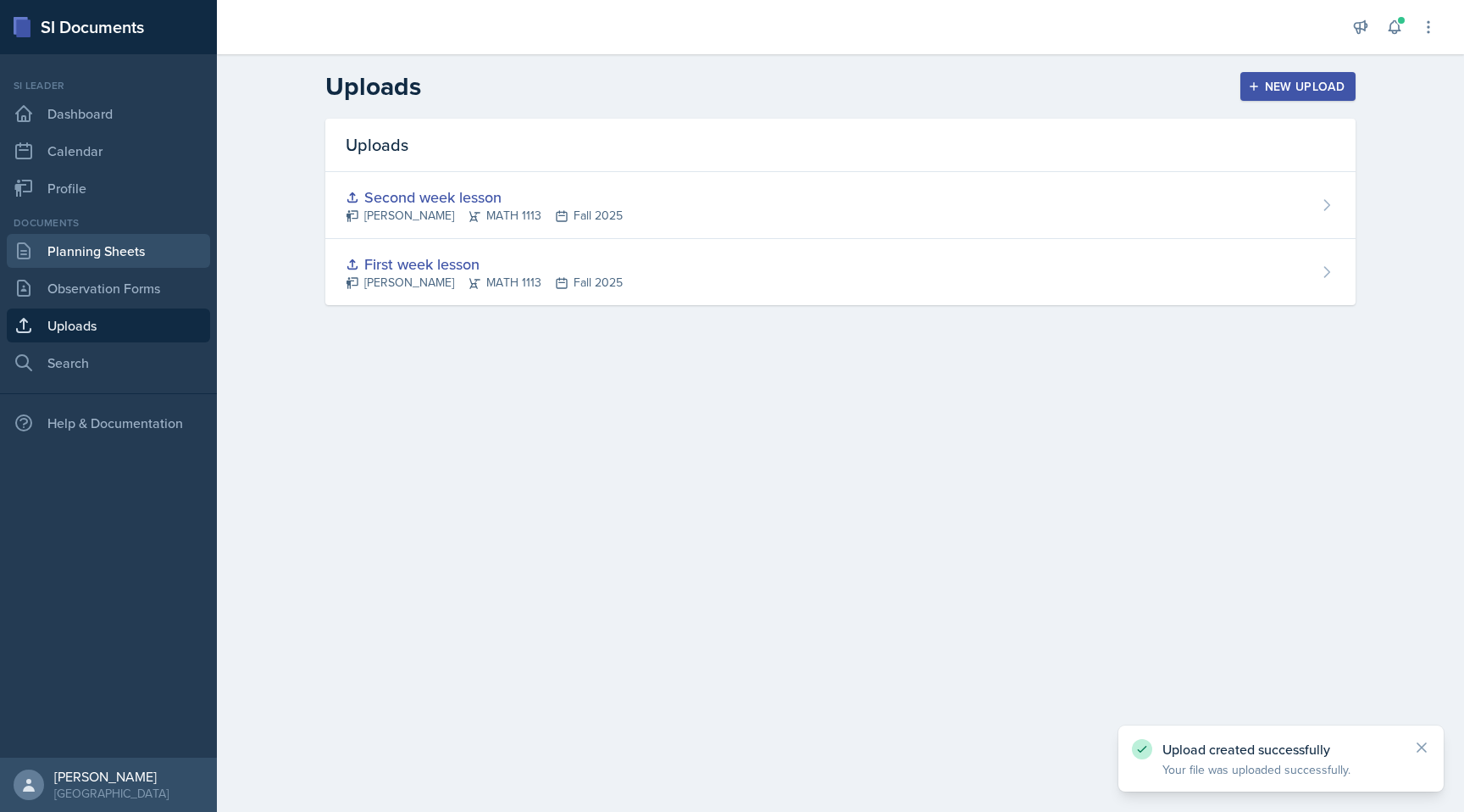
click at [149, 257] on link "Planning Sheets" at bounding box center [109, 251] width 203 height 34
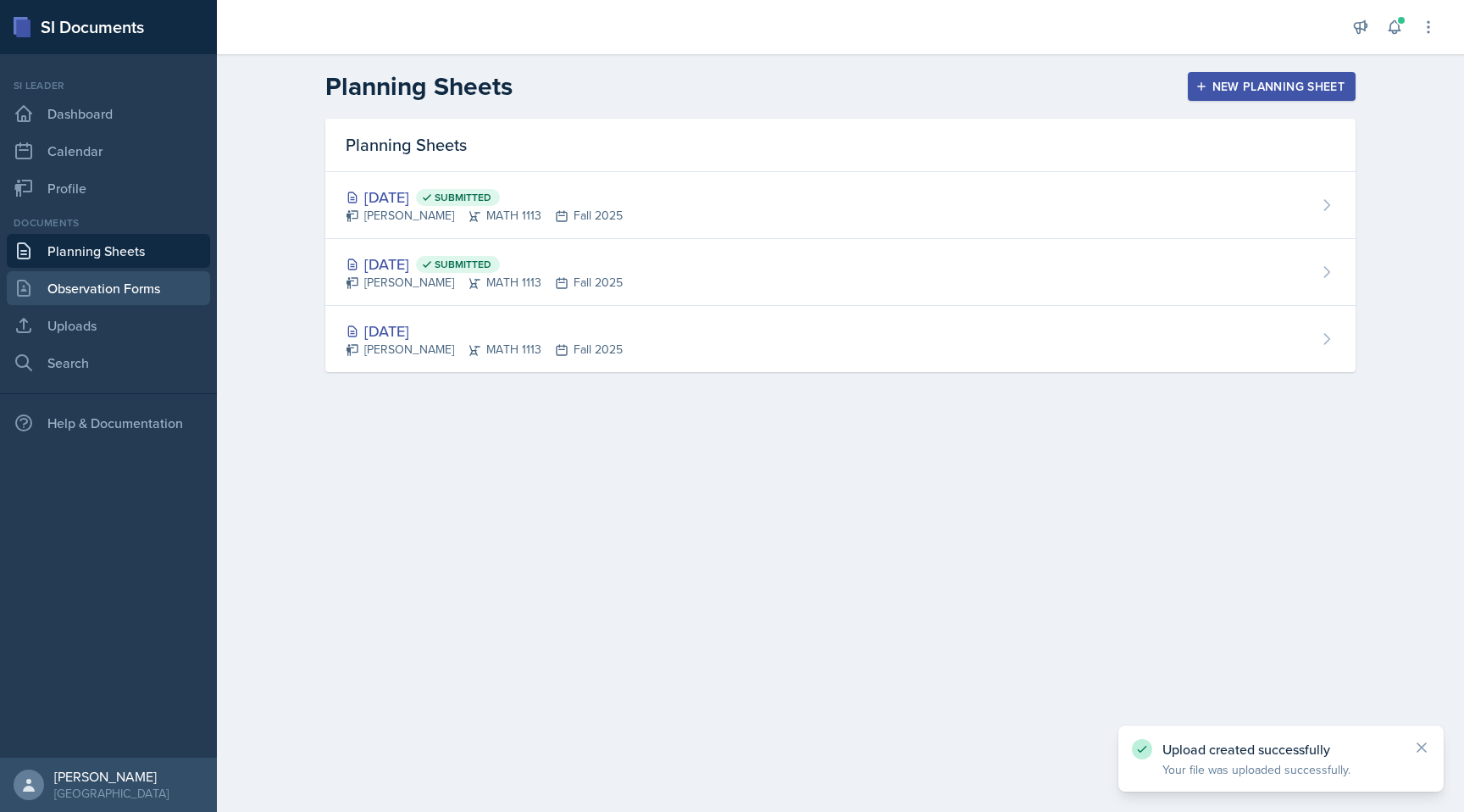
click at [152, 285] on link "Observation Forms" at bounding box center [109, 288] width 203 height 34
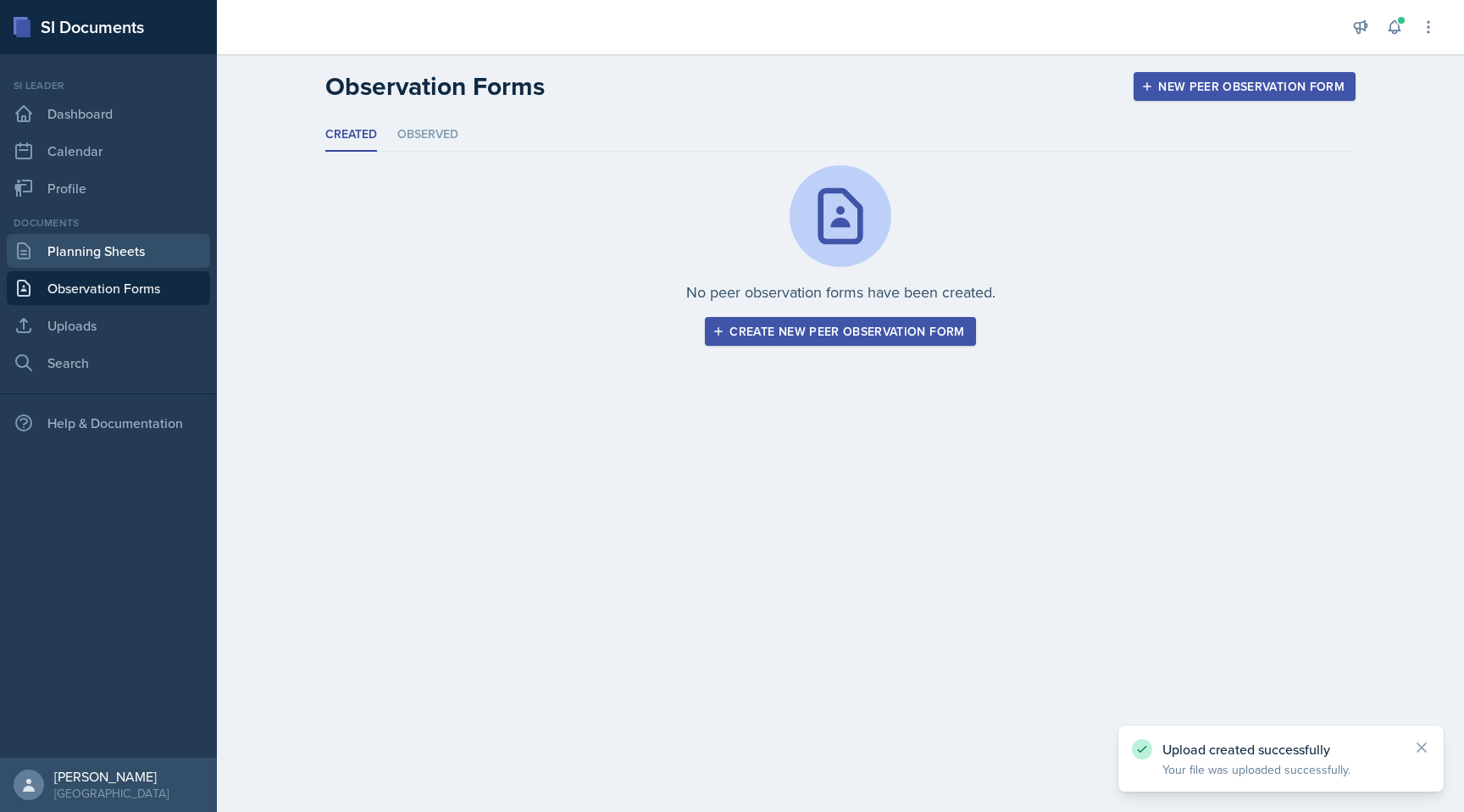
click at [150, 261] on link "Planning Sheets" at bounding box center [109, 251] width 203 height 34
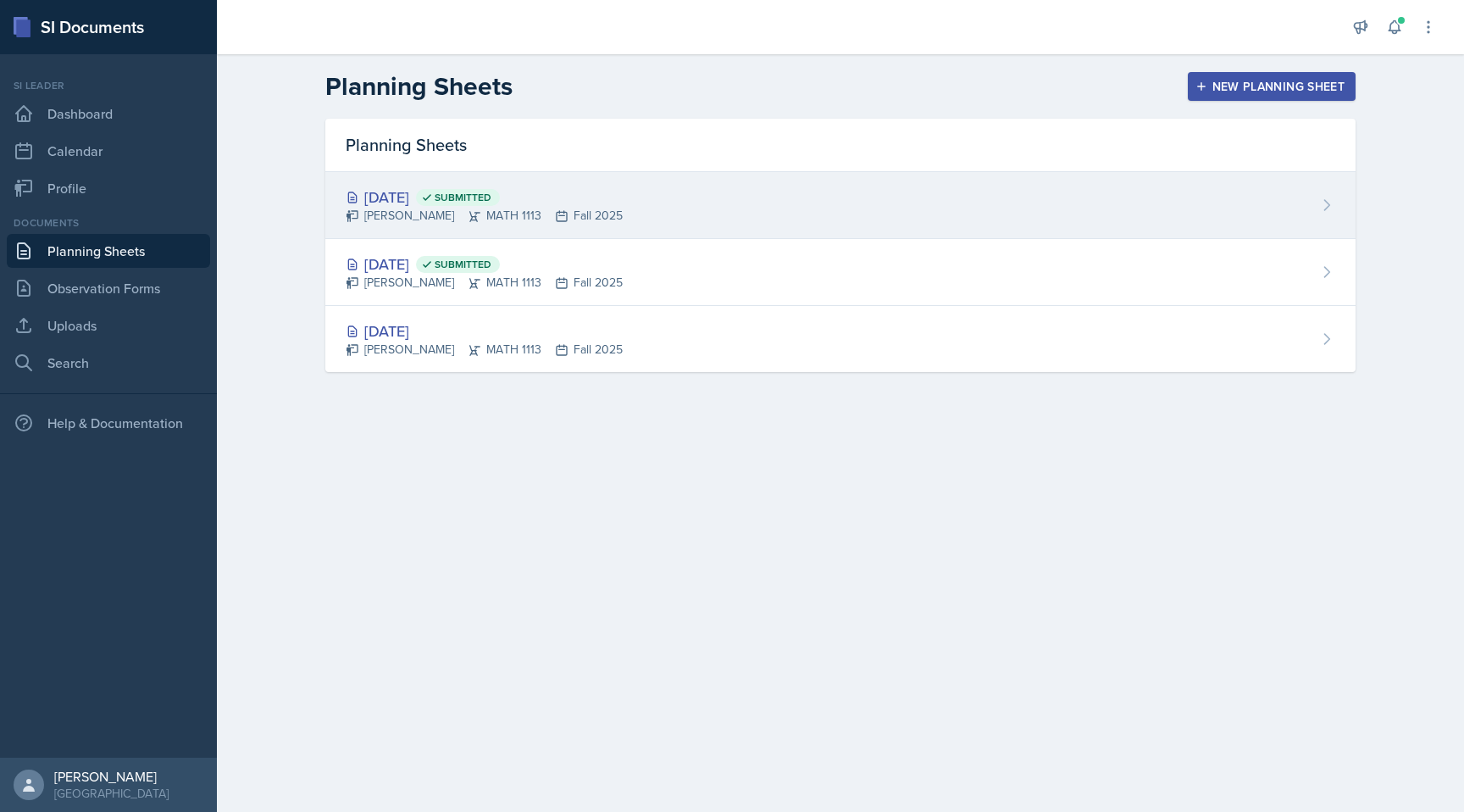
click at [545, 210] on div "[PERSON_NAME] MATH 1113 Fall 2025" at bounding box center [484, 216] width 277 height 18
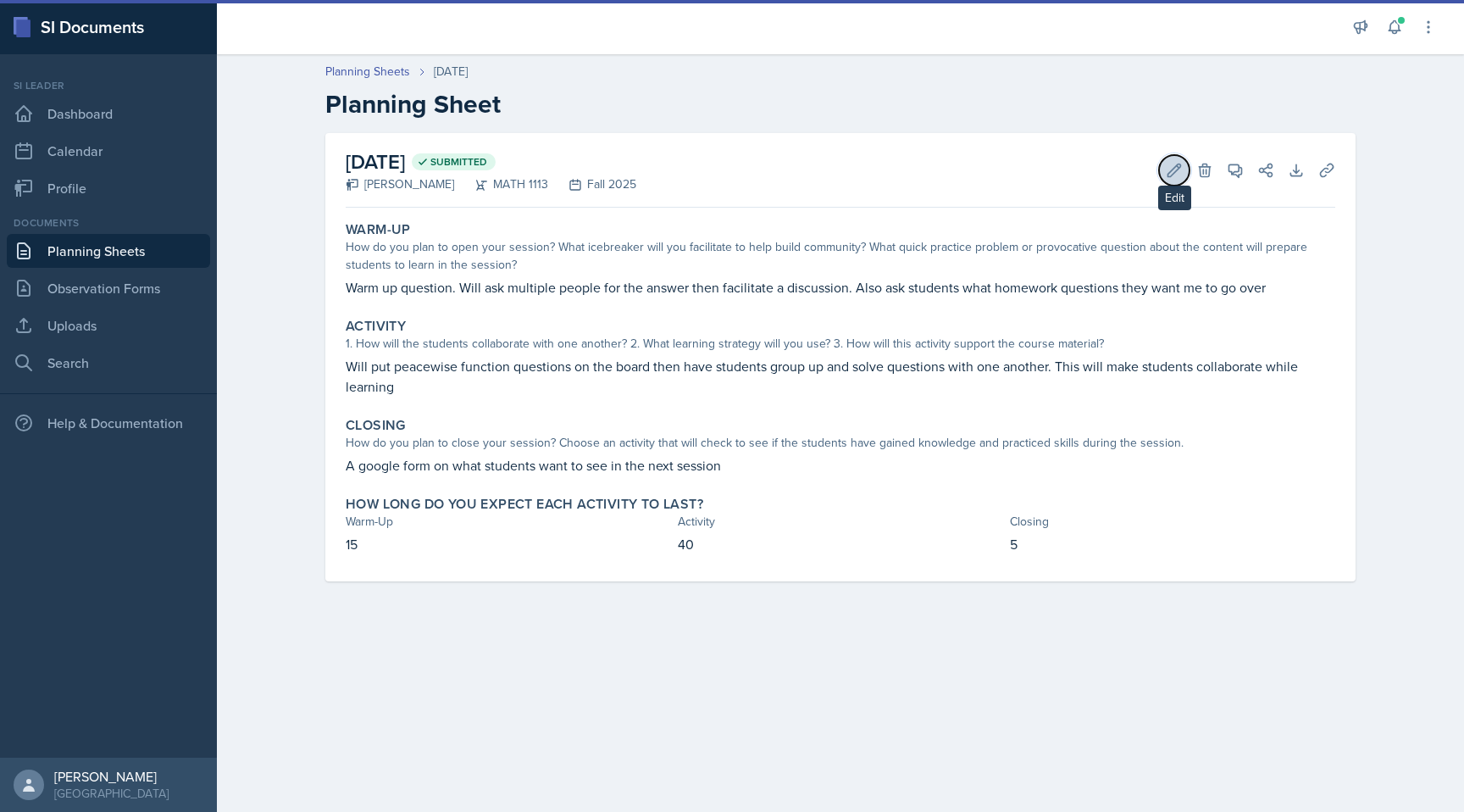
click at [1170, 169] on icon at bounding box center [1174, 170] width 17 height 17
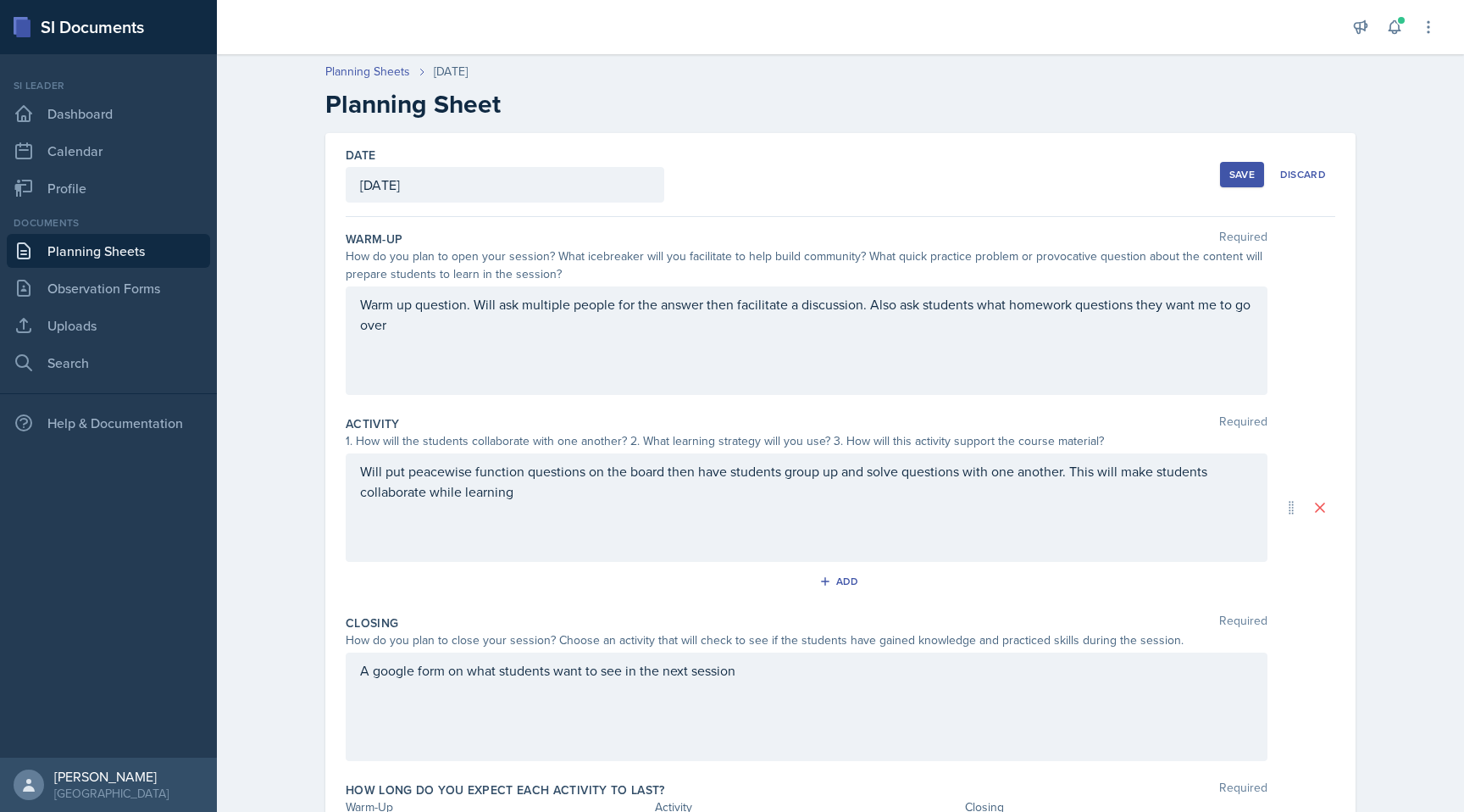
click at [1248, 180] on div "Save" at bounding box center [1242, 174] width 25 height 14
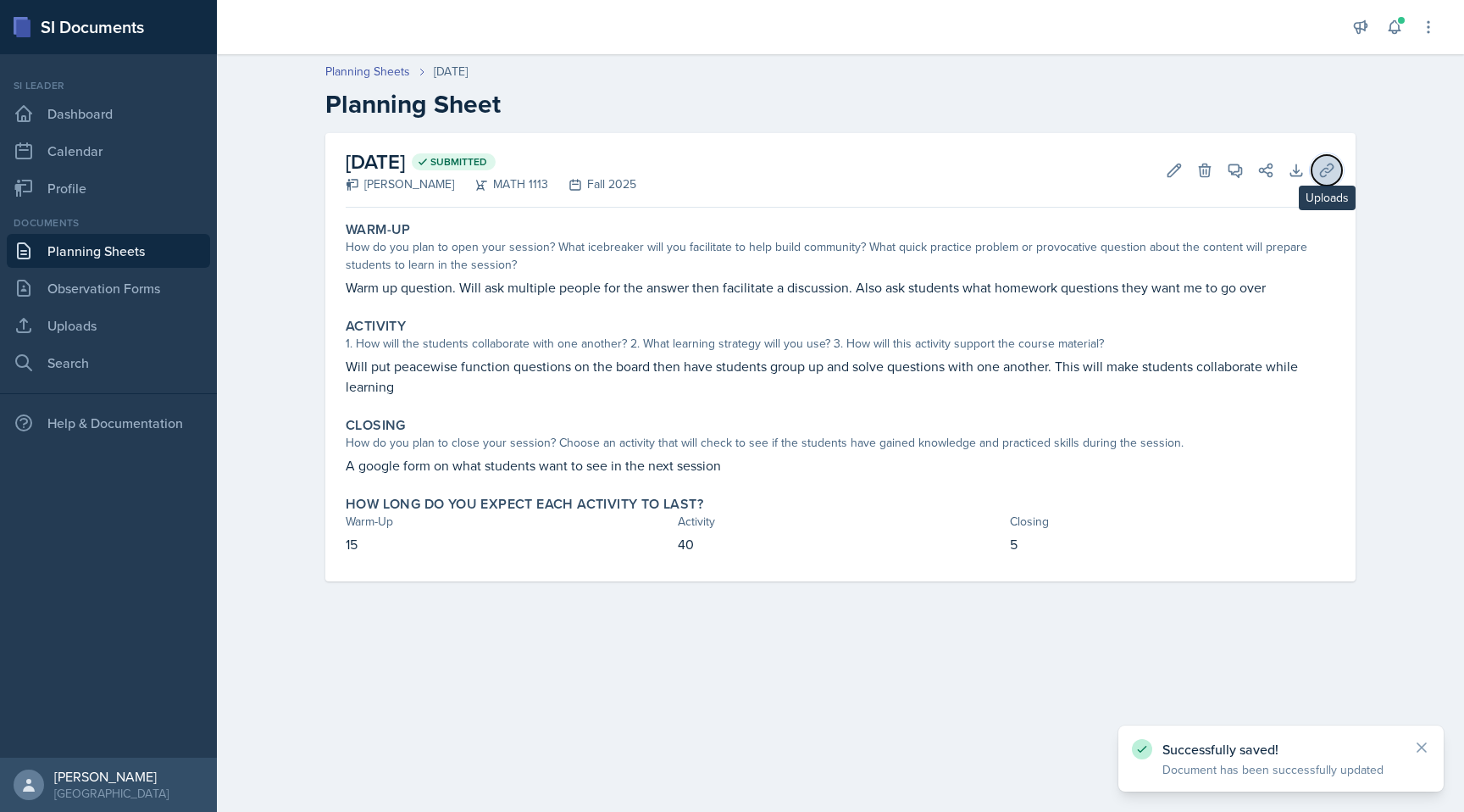
click at [1337, 170] on button "Uploads" at bounding box center [1327, 170] width 31 height 31
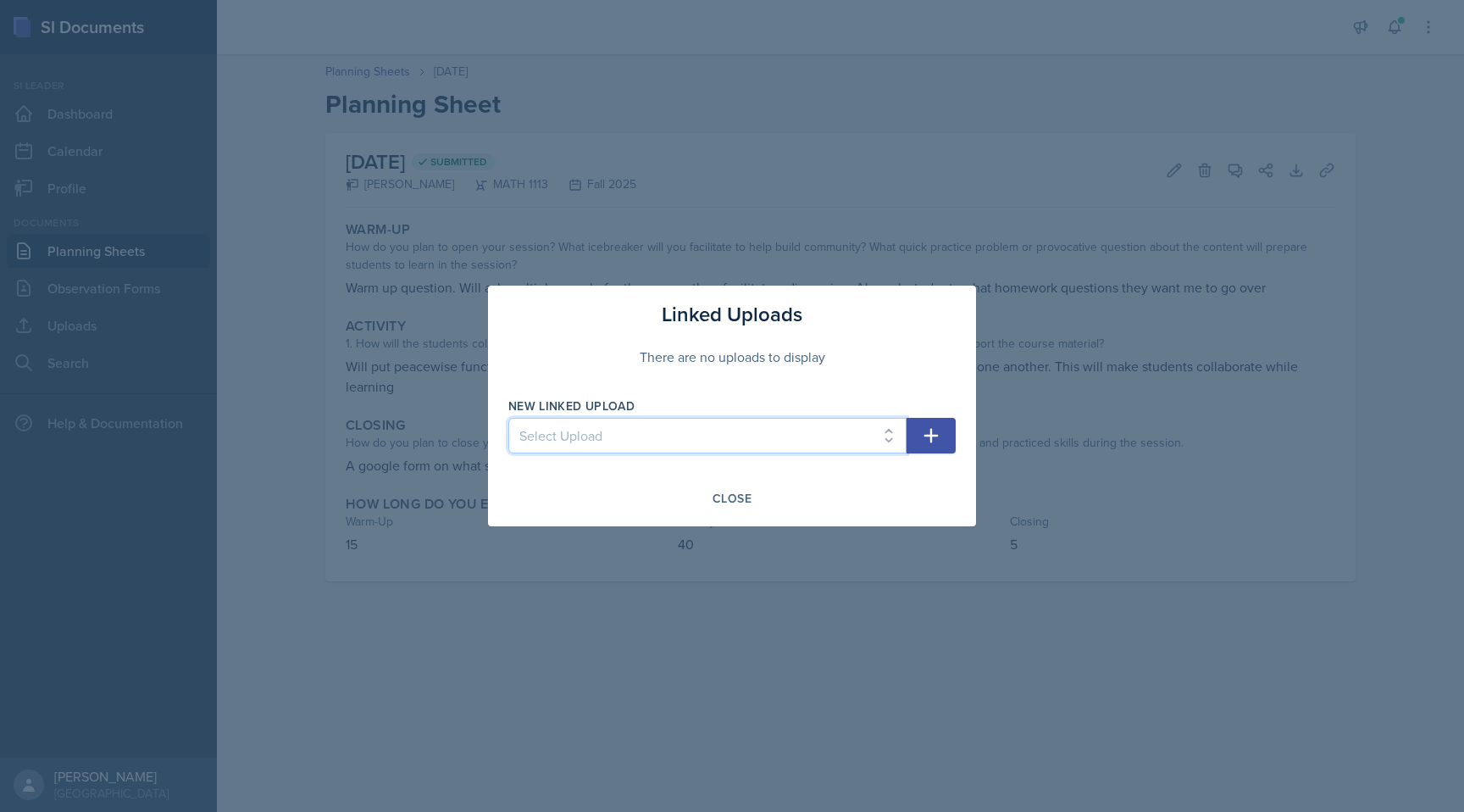
click at [893, 434] on select "Select Upload First week lesson Second week lesson" at bounding box center [708, 436] width 398 height 36
select select "fa2a24f2-fc9b-4ed8-b85e-06e8411ae407"
click at [509, 418] on select "Select Upload First week lesson Second week lesson" at bounding box center [708, 436] width 398 height 36
click at [927, 431] on icon "button" at bounding box center [931, 435] width 21 height 21
select select
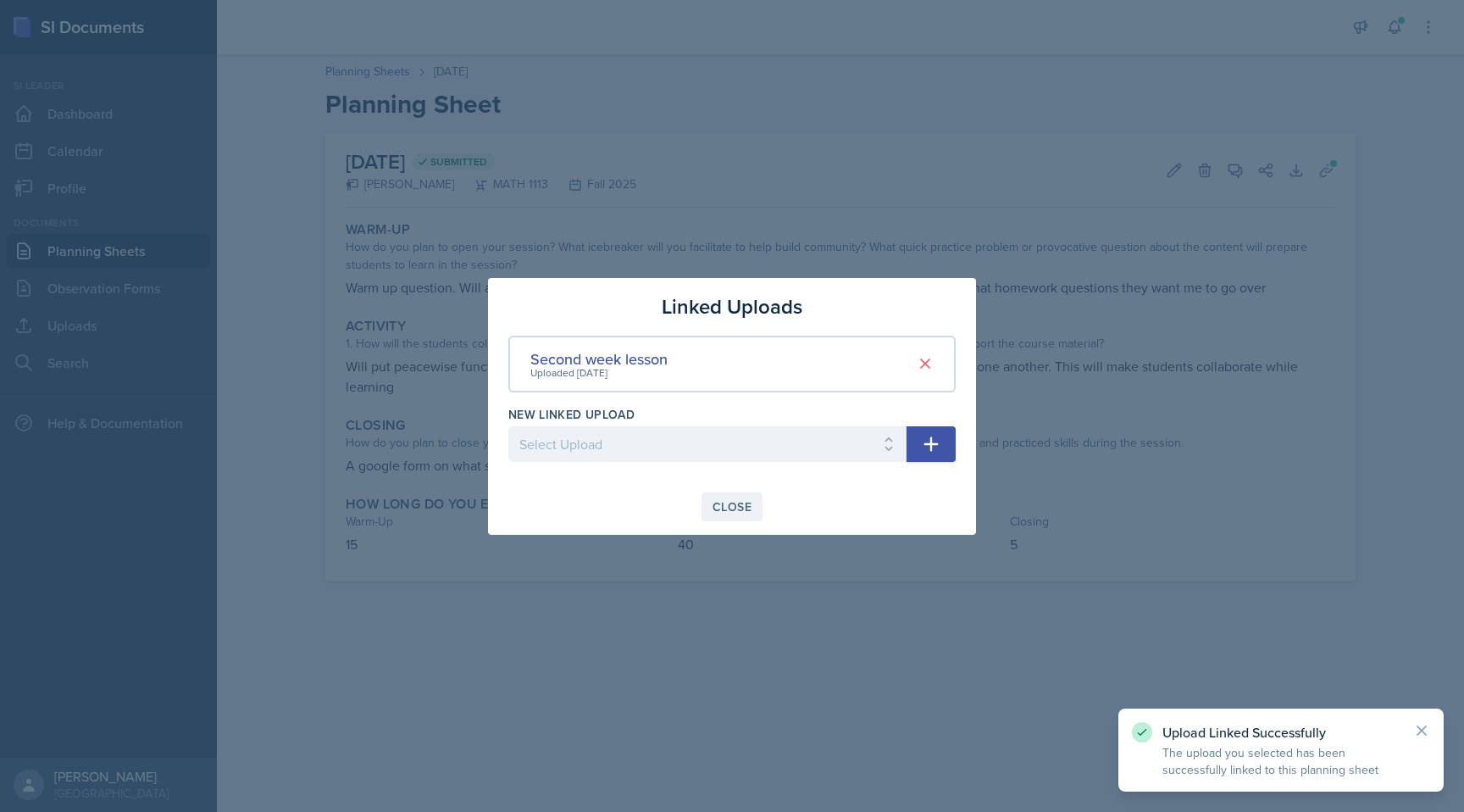
click at [727, 496] on button "Close" at bounding box center [732, 507] width 61 height 29
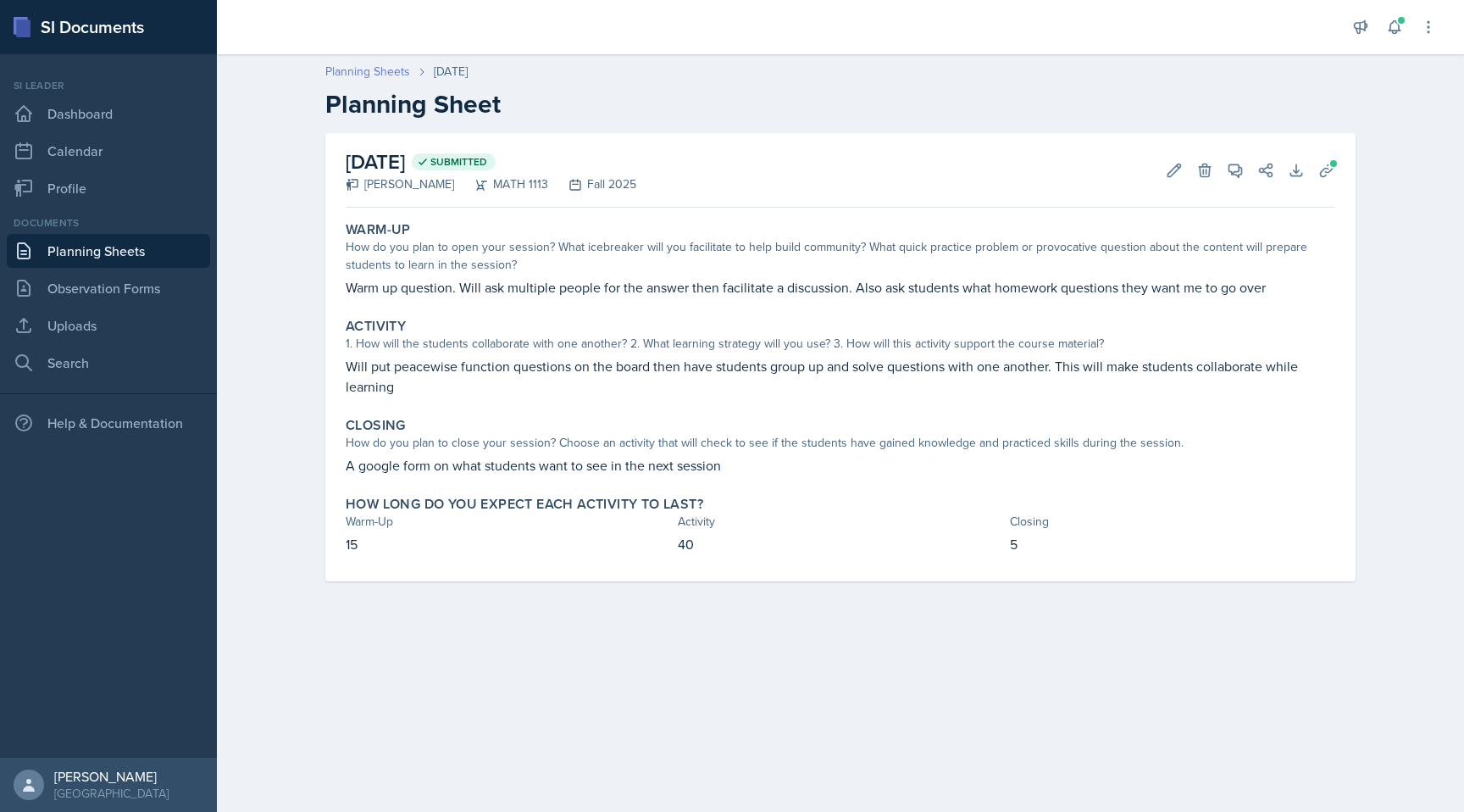
click at [390, 71] on link "Planning Sheets" at bounding box center [367, 72] width 85 height 18
